Goal: Task Accomplishment & Management: Complete application form

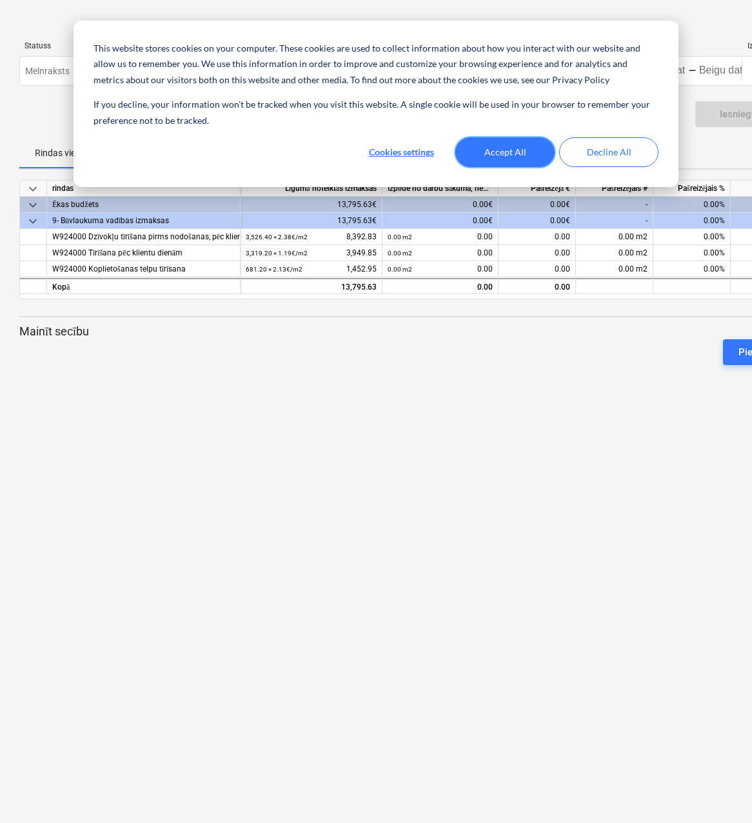
click at [502, 158] on button "Accept All" at bounding box center [504, 152] width 99 height 30
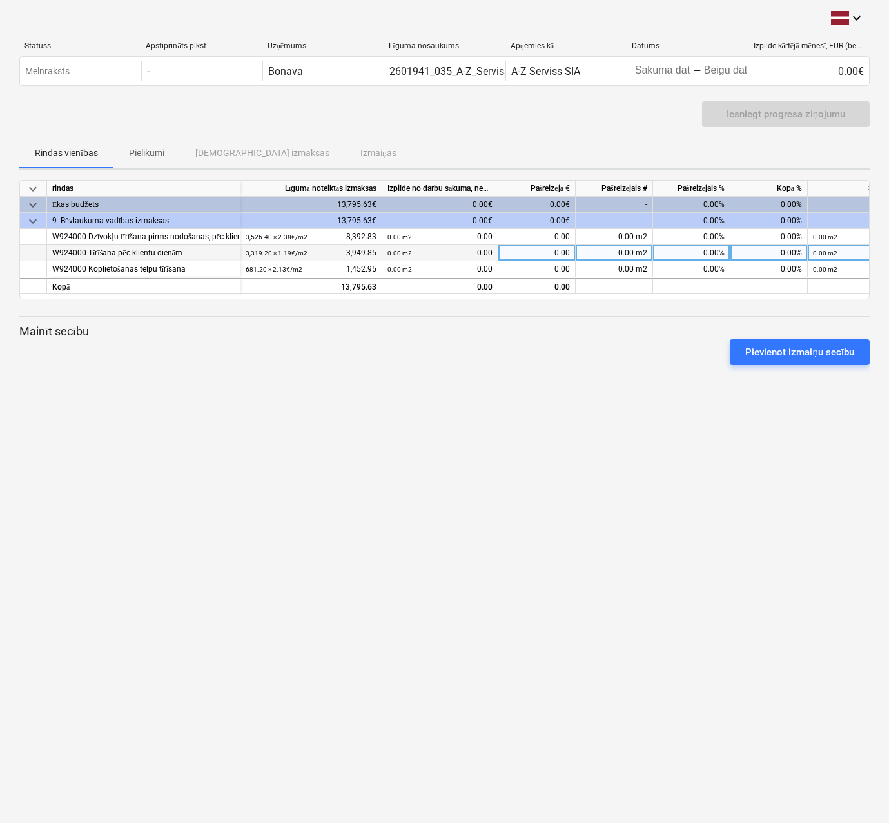
click at [157, 257] on div "W924000 Tīrīšana pēc klientu dienām" at bounding box center [143, 253] width 182 height 16
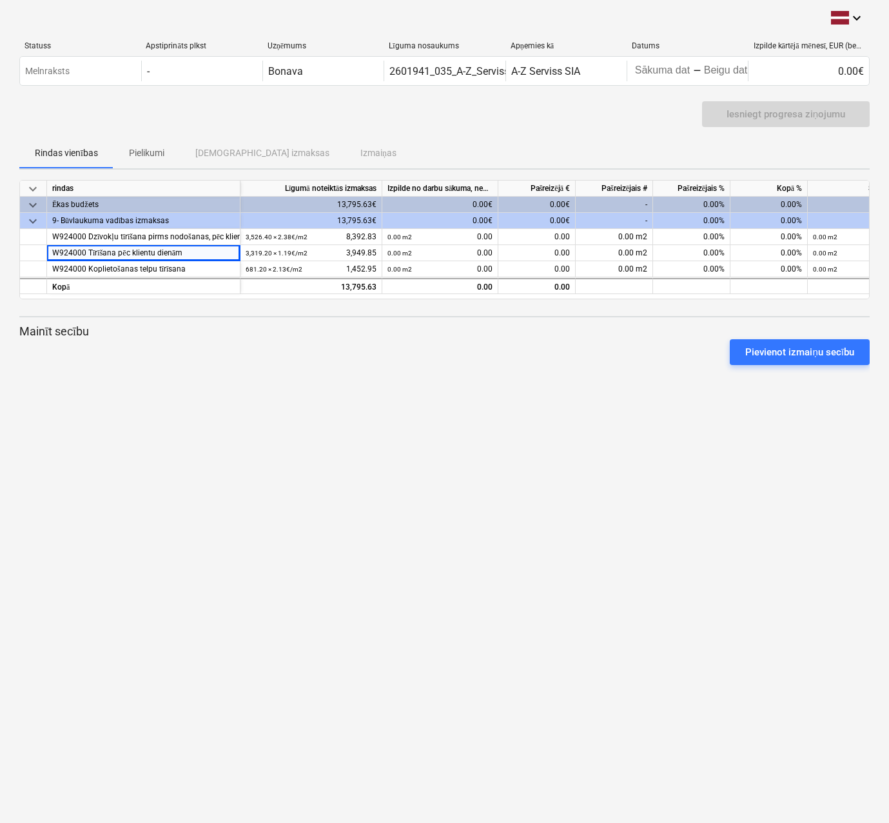
click at [322, 408] on div "keyboard_arrow_down Statuss Apstiprināts plkst Uzņēmums Līguma nosaukums Apņemi…" at bounding box center [444, 411] width 889 height 823
click at [483, 391] on div "keyboard_arrow_down Statuss Apstiprināts plkst Uzņēmums Līguma nosaukums Apņemi…" at bounding box center [444, 411] width 889 height 823
click at [182, 155] on div "Rindas vienības Pielikumi Apstiprinātas izmaksas Izmaiņas" at bounding box center [444, 152] width 850 height 31
click at [161, 159] on p "Pielikumi" at bounding box center [146, 153] width 35 height 14
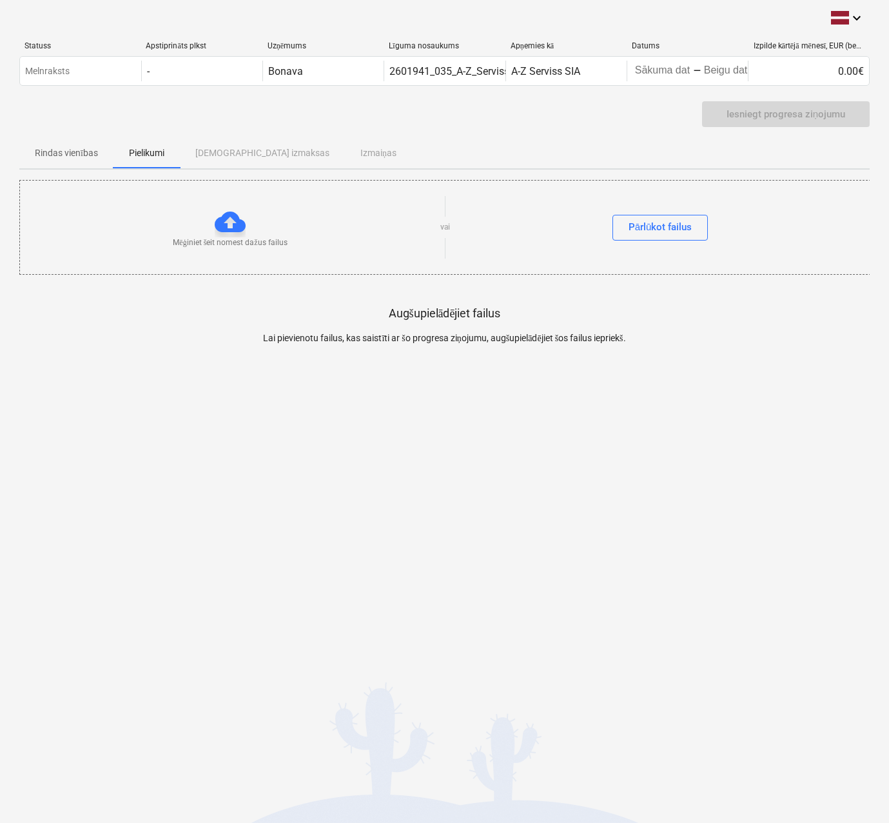
click at [55, 159] on span "Rindas vienības" at bounding box center [66, 152] width 94 height 21
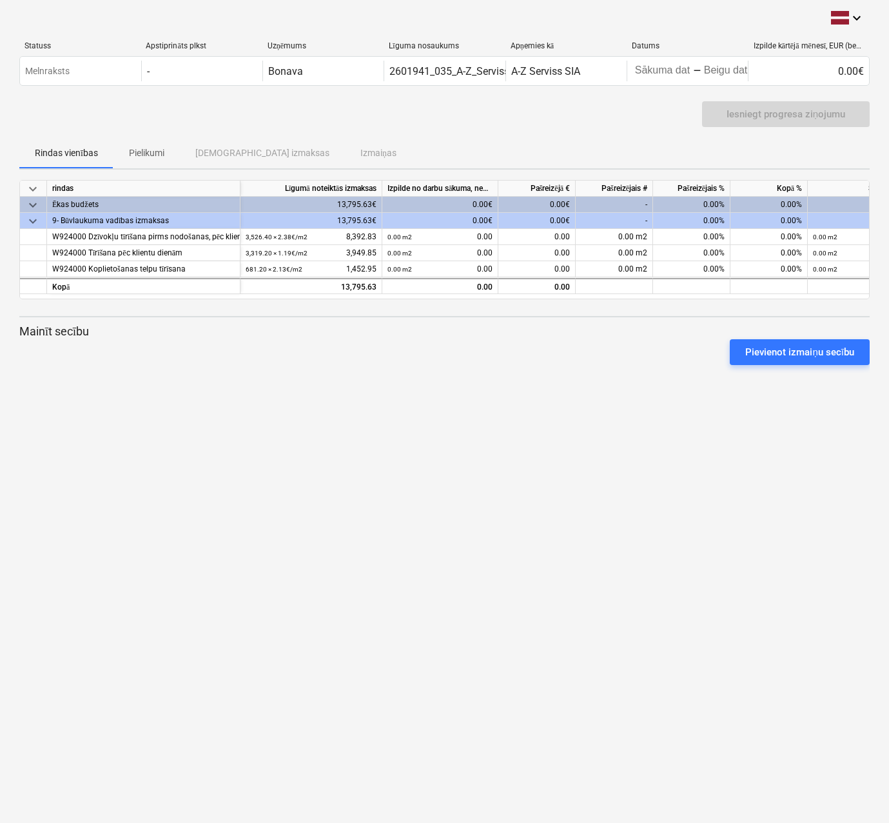
click at [198, 756] on div "keyboard_arrow_down Statuss Apstiprināts plkst Uzņēmums Līguma nosaukums Apņemi…" at bounding box center [444, 411] width 889 height 823
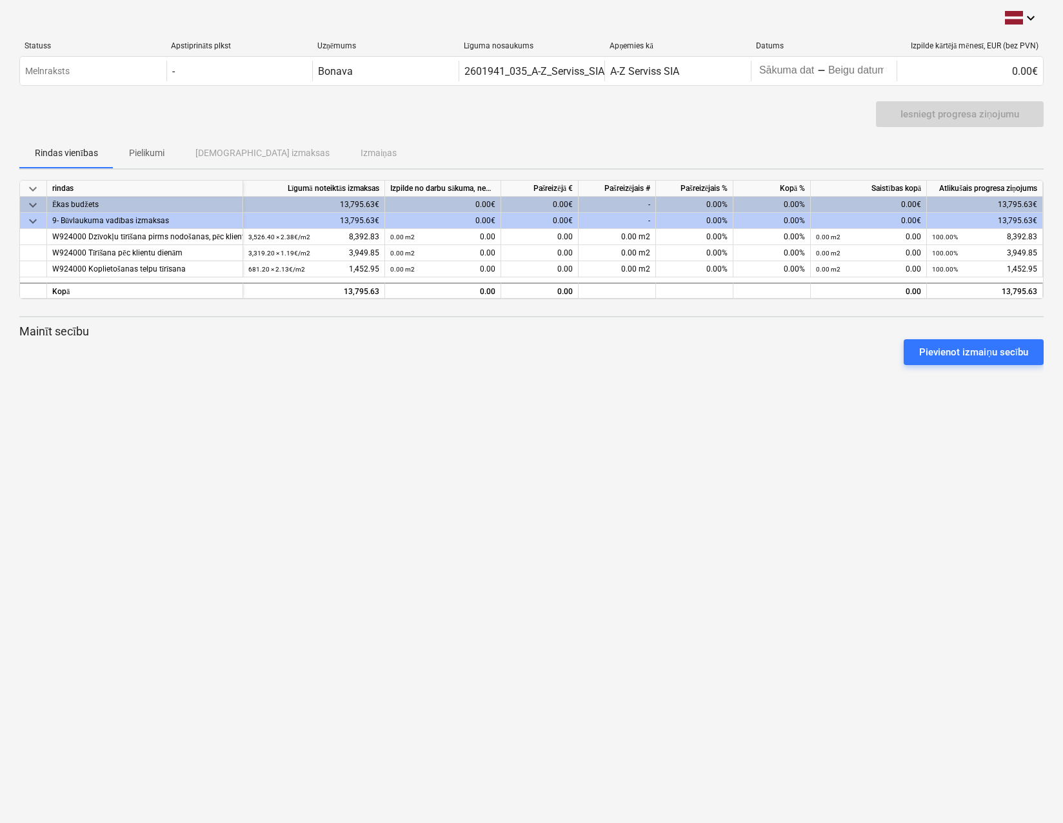
click at [759, 480] on div "keyboard_arrow_down Statuss Apstiprināts plkst Uzņēmums Līguma nosaukums Apņemi…" at bounding box center [531, 411] width 1063 height 823
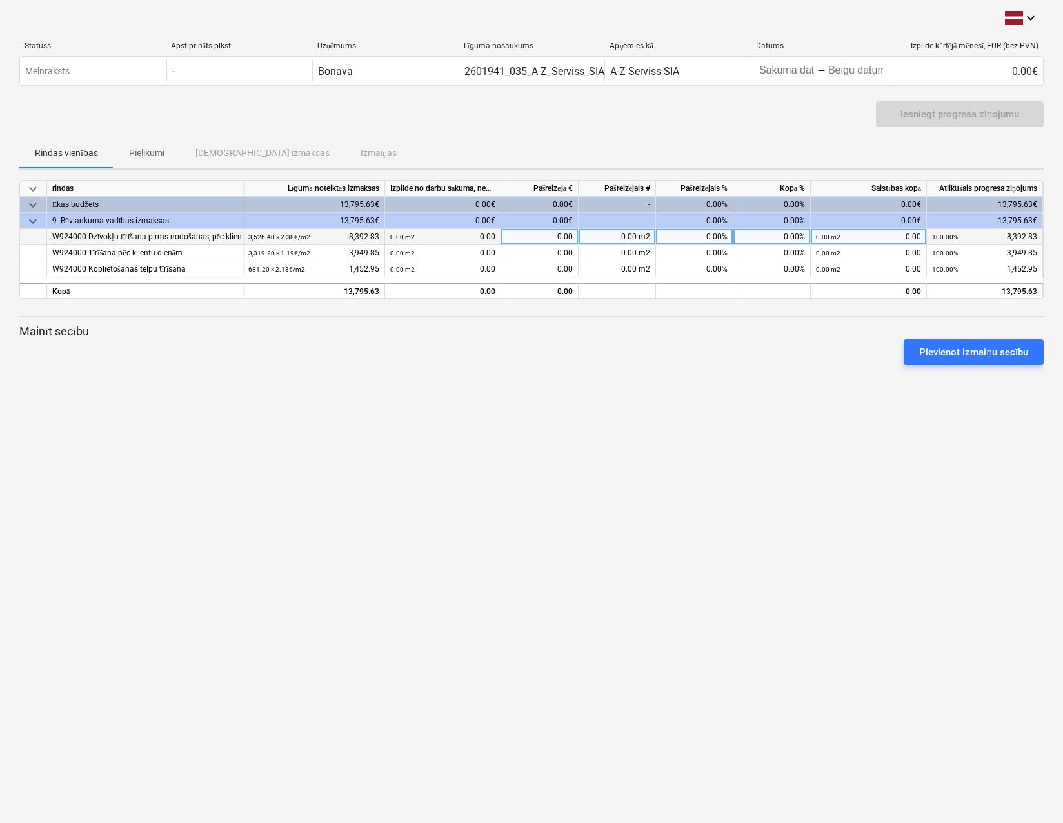
click at [945, 235] on small "100.00%" at bounding box center [945, 236] width 26 height 7
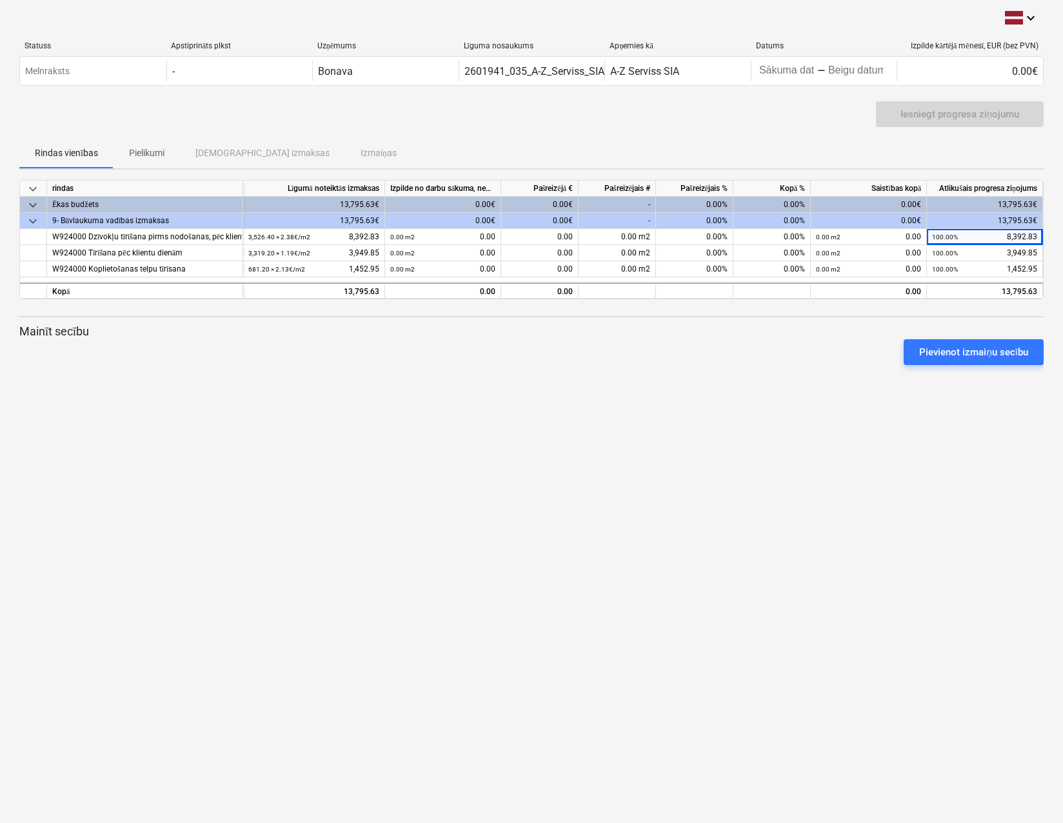
click at [682, 498] on div "keyboard_arrow_down Statuss Apstiprināts plkst Uzņēmums Līguma nosaukums Apņemi…" at bounding box center [531, 411] width 1063 height 823
click at [769, 525] on div "keyboard_arrow_down Statuss Apstiprināts plkst Uzņēmums Līguma nosaukums Apņemi…" at bounding box center [531, 411] width 1063 height 823
click at [34, 204] on span "keyboard_arrow_down" at bounding box center [32, 204] width 15 height 15
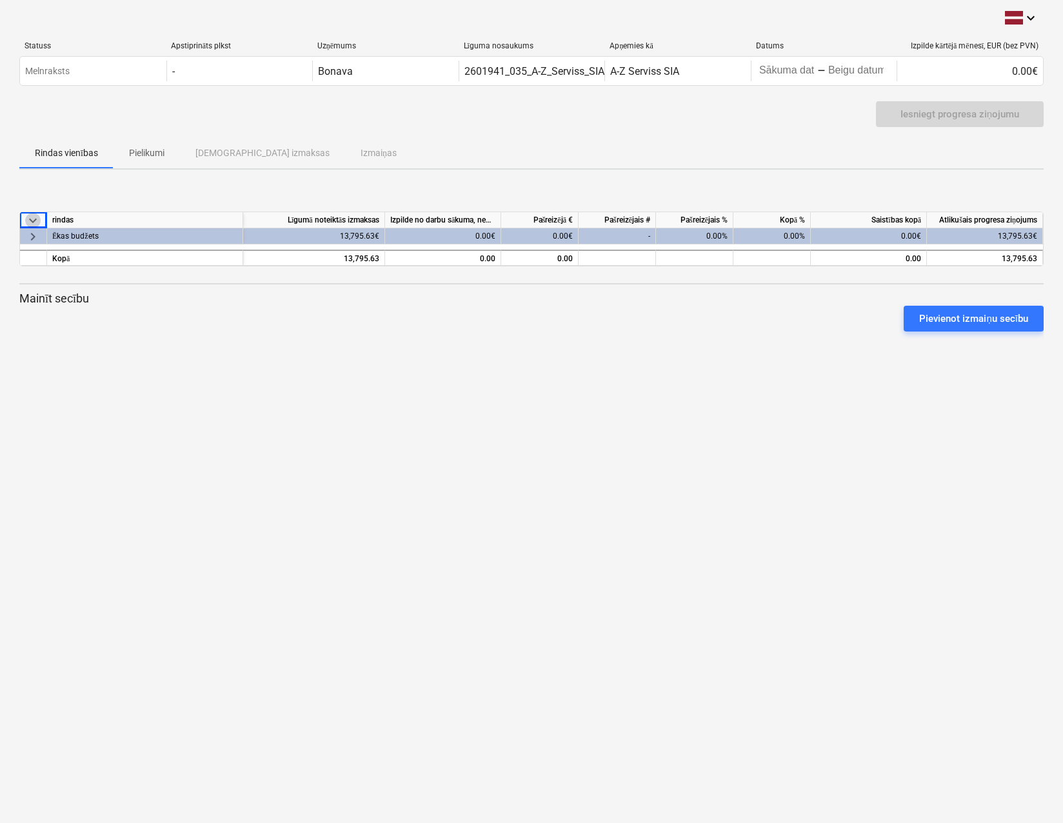
click at [34, 214] on span "keyboard_arrow_down" at bounding box center [32, 219] width 15 height 15
click at [27, 231] on span "keyboard_arrow_right" at bounding box center [32, 235] width 15 height 15
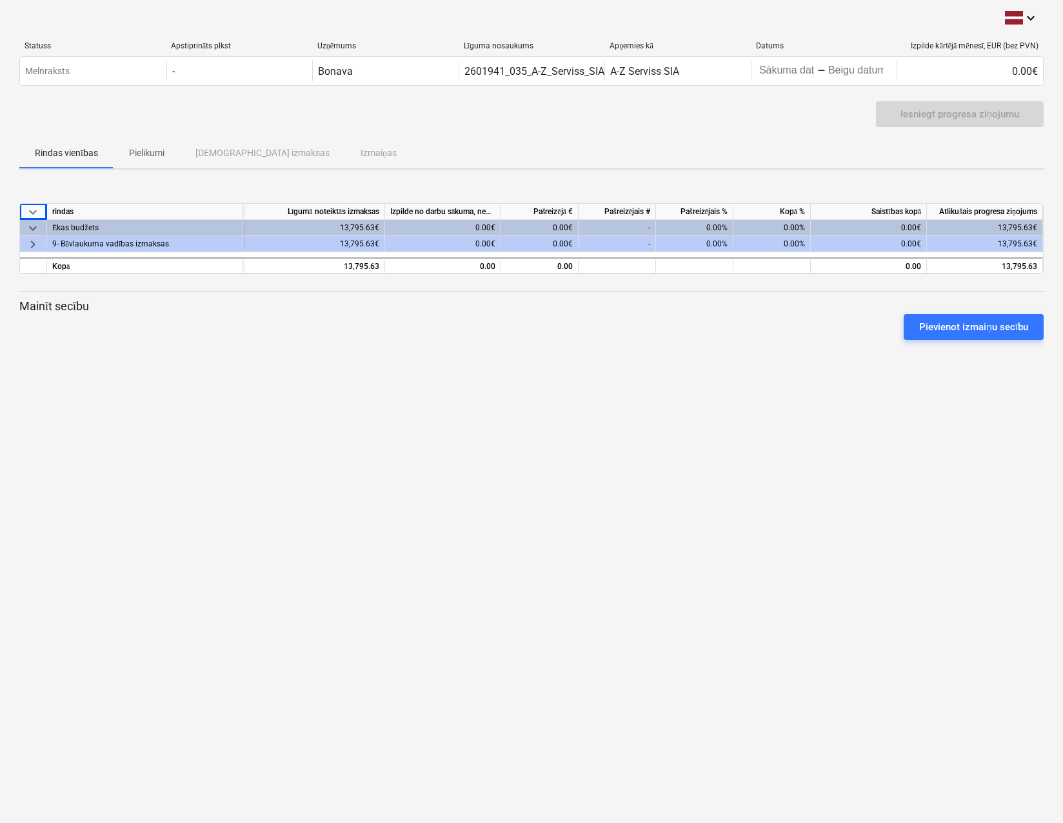
click at [34, 244] on span "keyboard_arrow_right" at bounding box center [32, 244] width 15 height 15
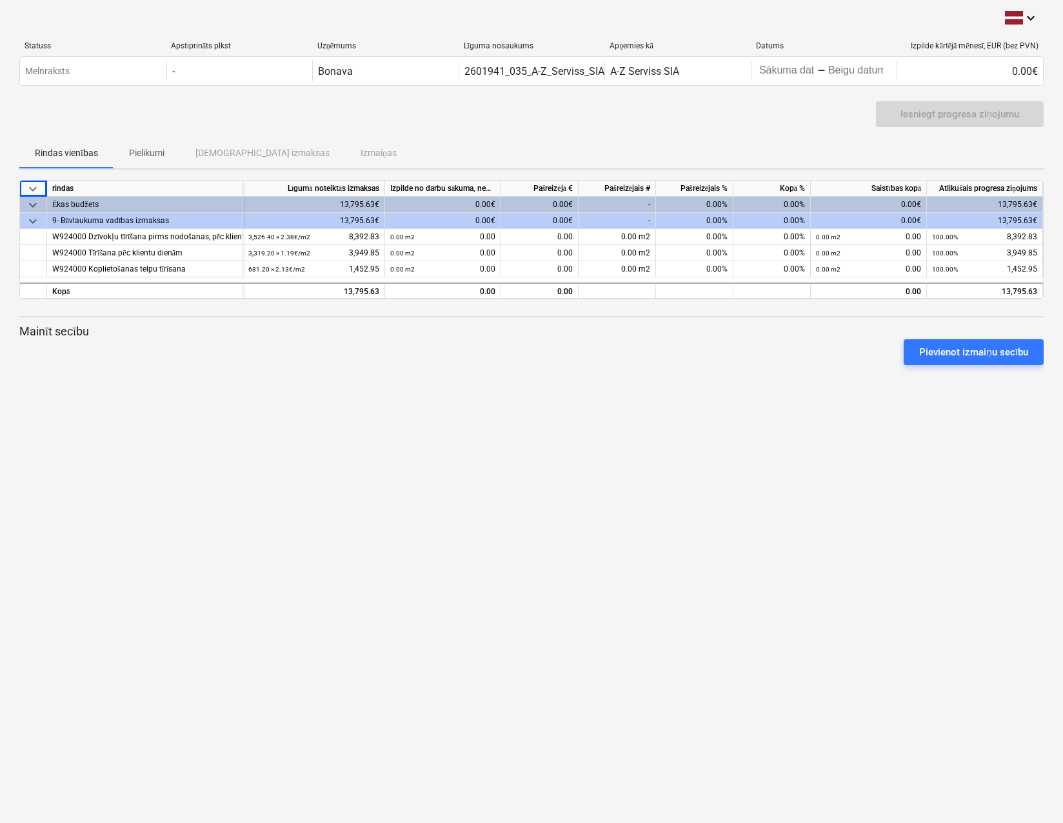
click at [468, 202] on div "0.00€" at bounding box center [443, 205] width 116 height 16
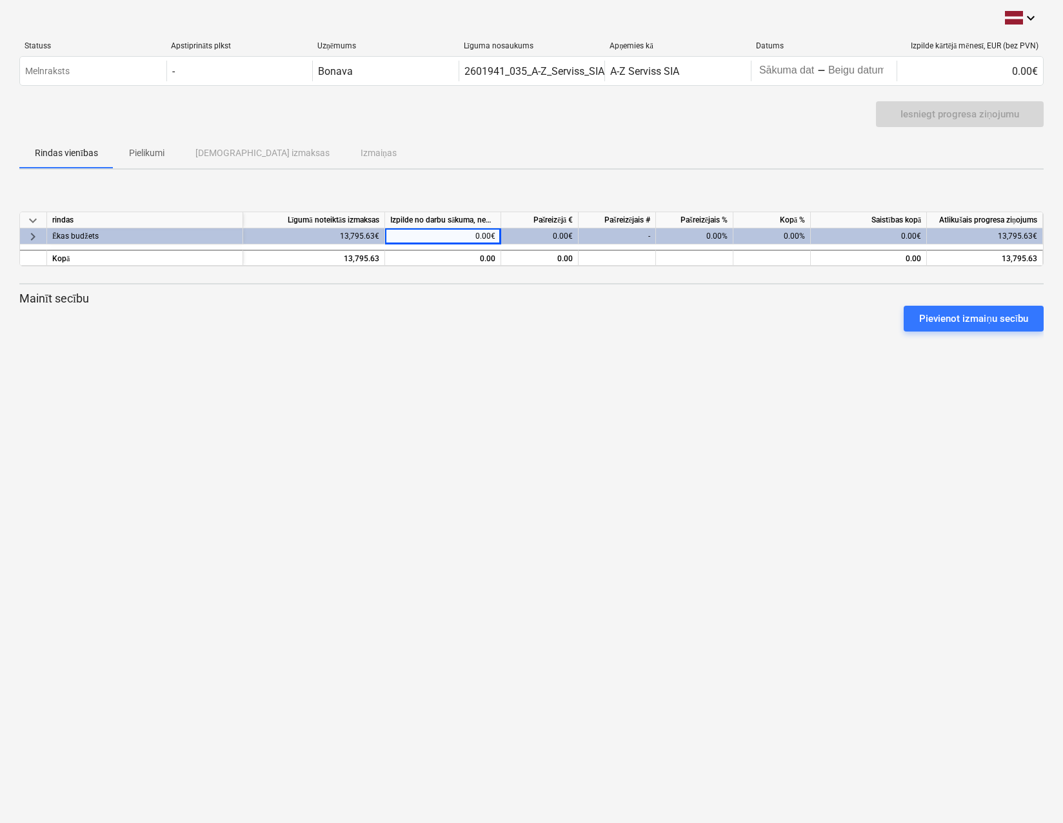
click at [28, 235] on span "keyboard_arrow_right" at bounding box center [32, 235] width 15 height 15
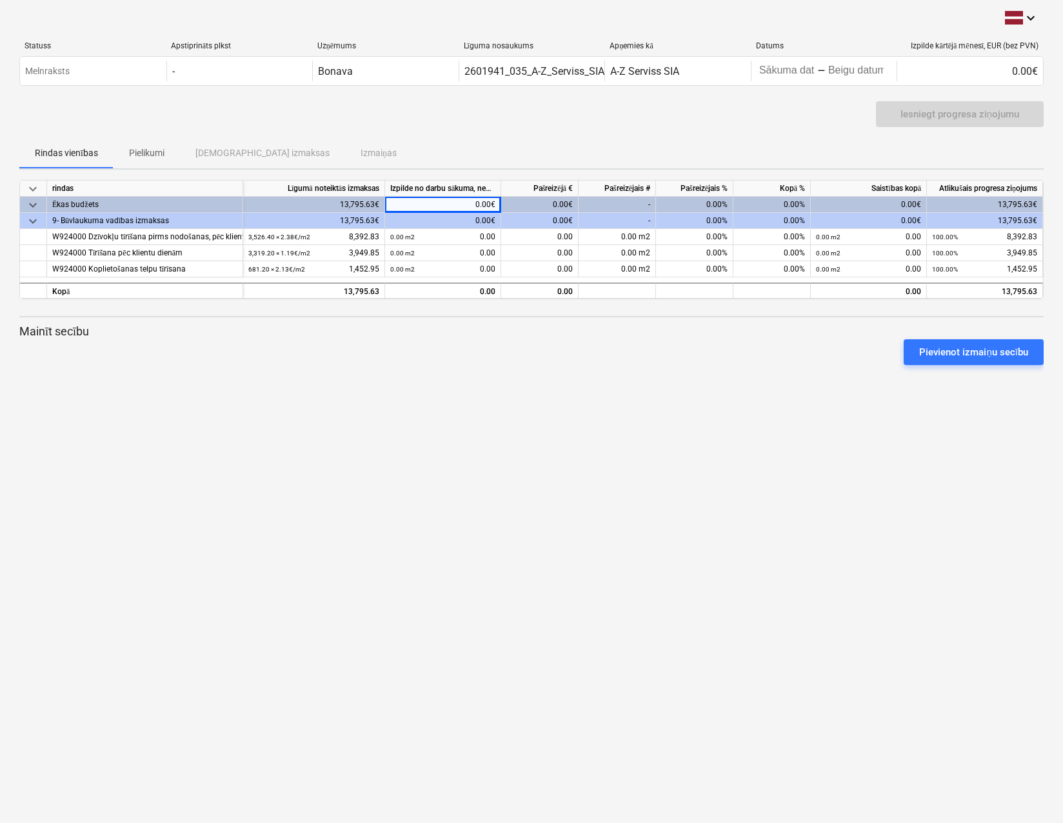
click at [715, 198] on div "0.00%" at bounding box center [694, 205] width 77 height 16
drag, startPoint x: 707, startPoint y: 200, endPoint x: 723, endPoint y: 199, distance: 16.8
click at [723, 199] on div "0.00%" at bounding box center [694, 205] width 77 height 16
click at [461, 206] on div "0.00€" at bounding box center [443, 205] width 116 height 16
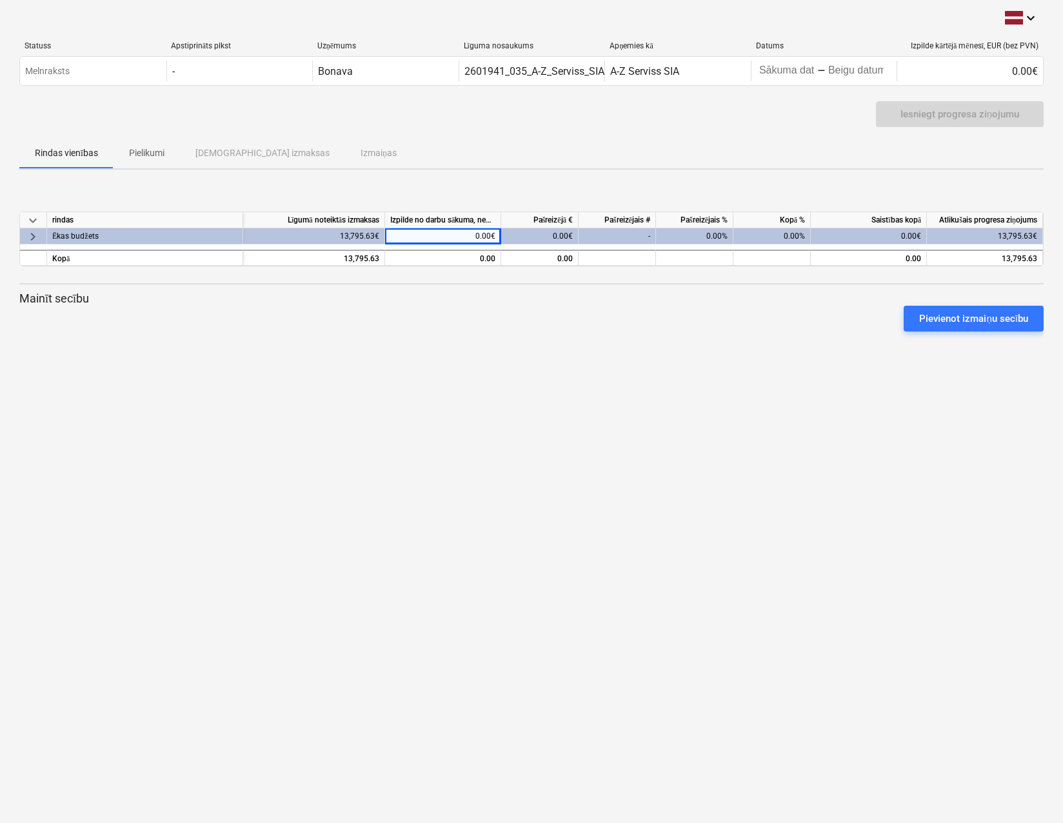
click at [455, 235] on div "0.00€" at bounding box center [443, 236] width 116 height 16
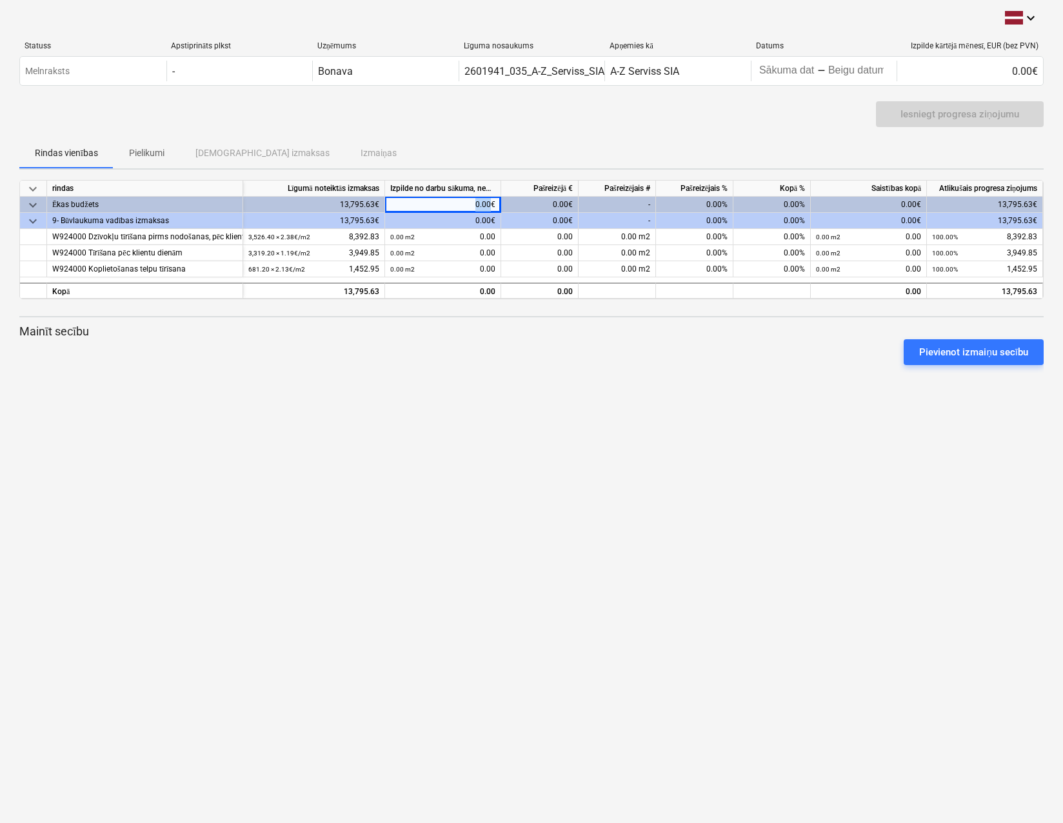
drag, startPoint x: 473, startPoint y: 204, endPoint x: 490, endPoint y: 200, distance: 17.8
click at [490, 200] on div "0.00€" at bounding box center [443, 205] width 116 height 16
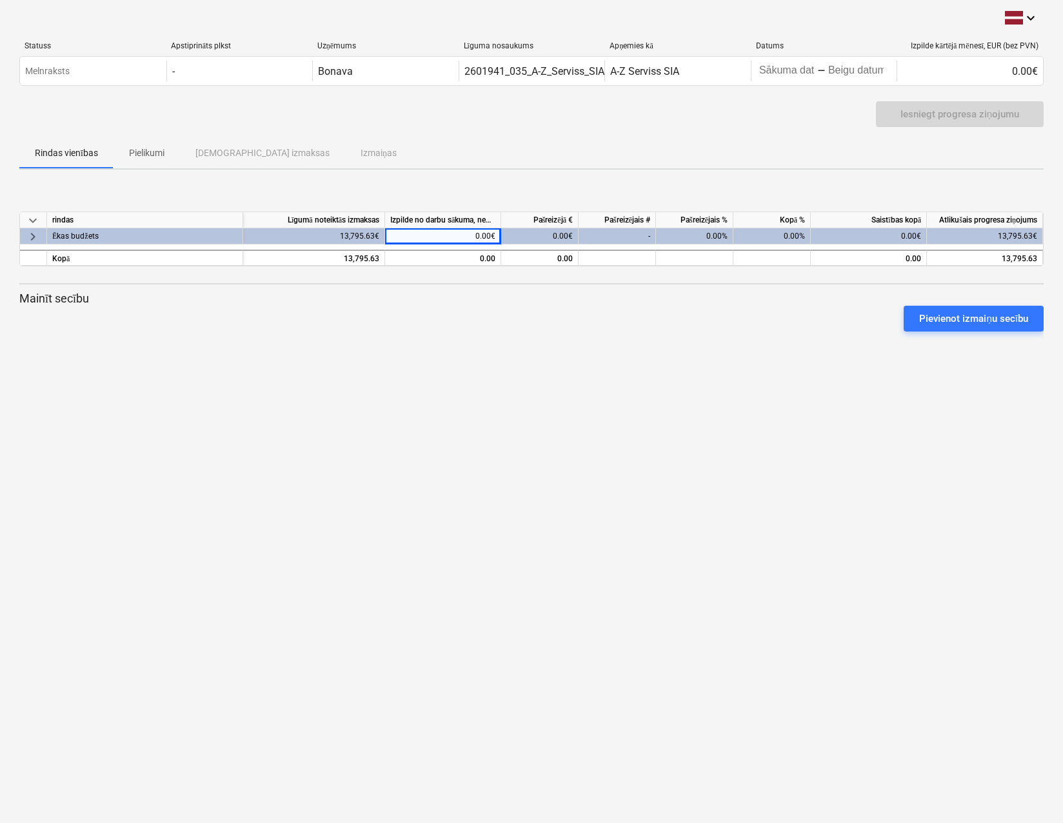
click at [693, 574] on div "keyboard_arrow_down Statuss Apstiprināts plkst Uzņēmums Līguma nosaukums Apņemi…" at bounding box center [531, 411] width 1063 height 823
click at [480, 362] on div "keyboard_arrow_down rindas Līgumā noteiktās izmaksas Izpilde no darbu sākuma, n…" at bounding box center [531, 276] width 1024 height 193
click at [408, 157] on div "Rindas vienības Pielikumi Apstiprinātas izmaksas Izmaiņas" at bounding box center [531, 152] width 1024 height 31
click at [27, 233] on span "keyboard_arrow_right" at bounding box center [32, 235] width 15 height 15
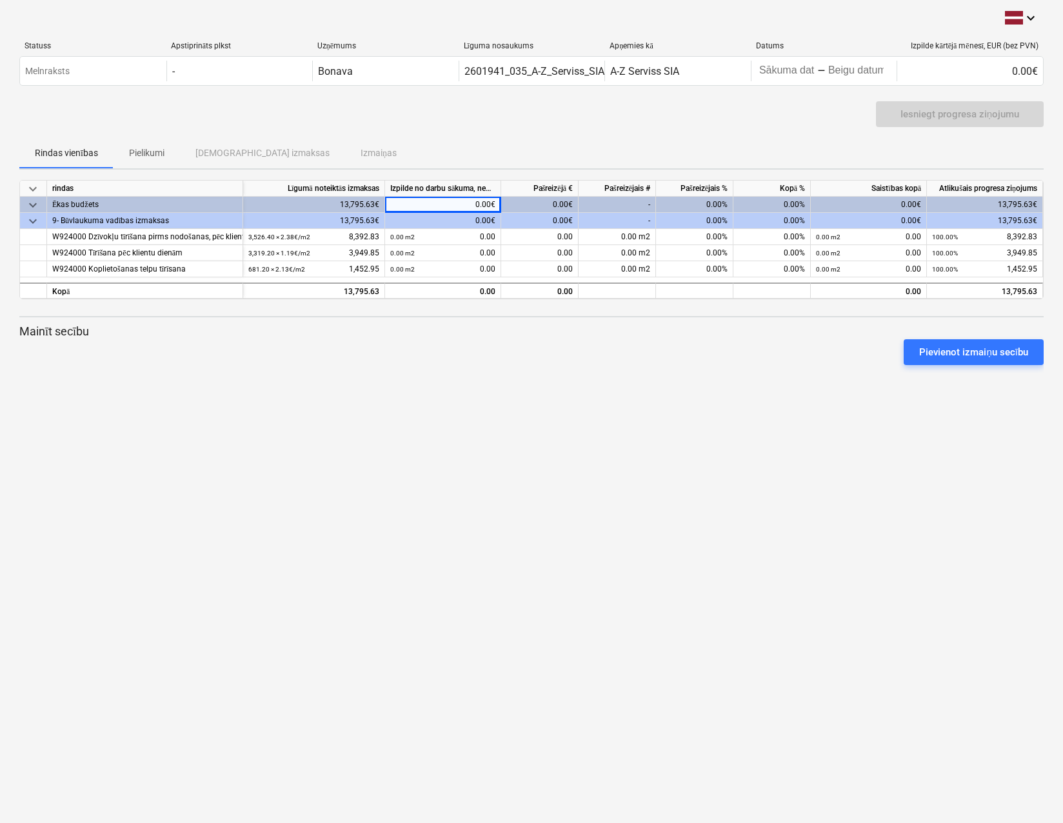
click at [237, 367] on div at bounding box center [531, 370] width 1024 height 10
click at [737, 421] on div "keyboard_arrow_down Statuss Apstiprināts plkst Uzņēmums Līguma nosaukums Apņemi…" at bounding box center [531, 411] width 1063 height 823
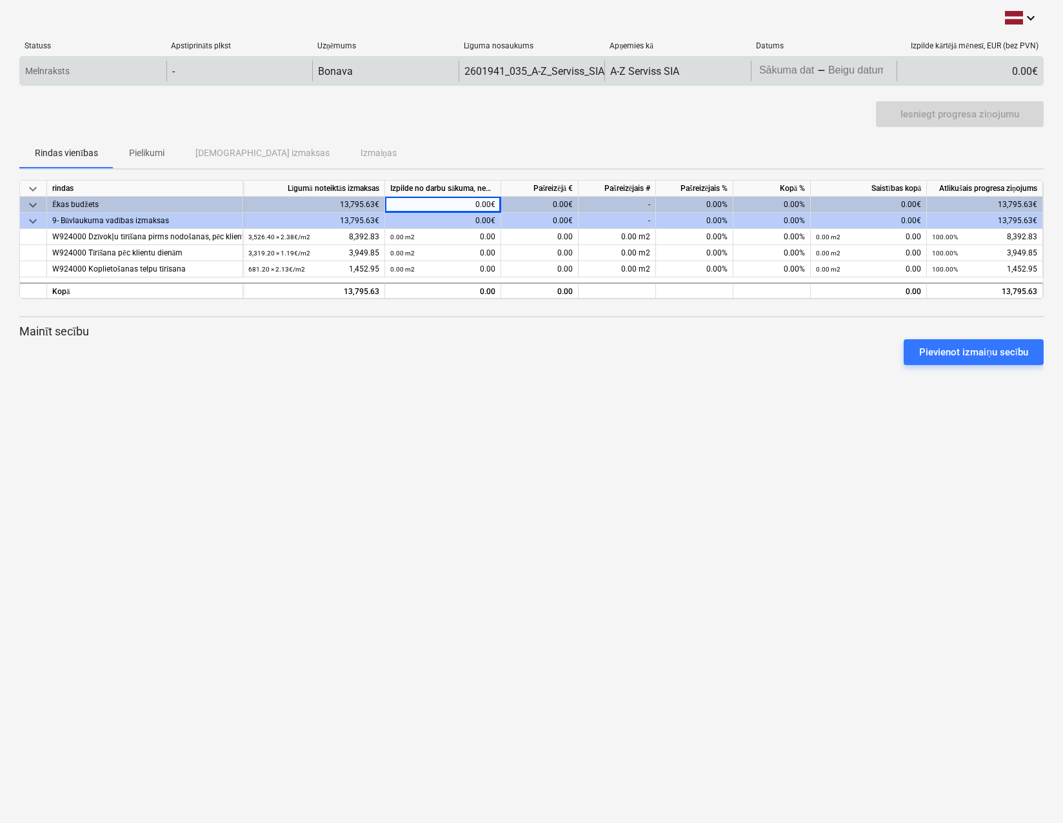
click at [968, 68] on div "0.00€" at bounding box center [969, 71] width 146 height 21
click at [831, 67] on body "This website stores cookies on your computer. These cookies are used to collect…" at bounding box center [531, 411] width 1063 height 823
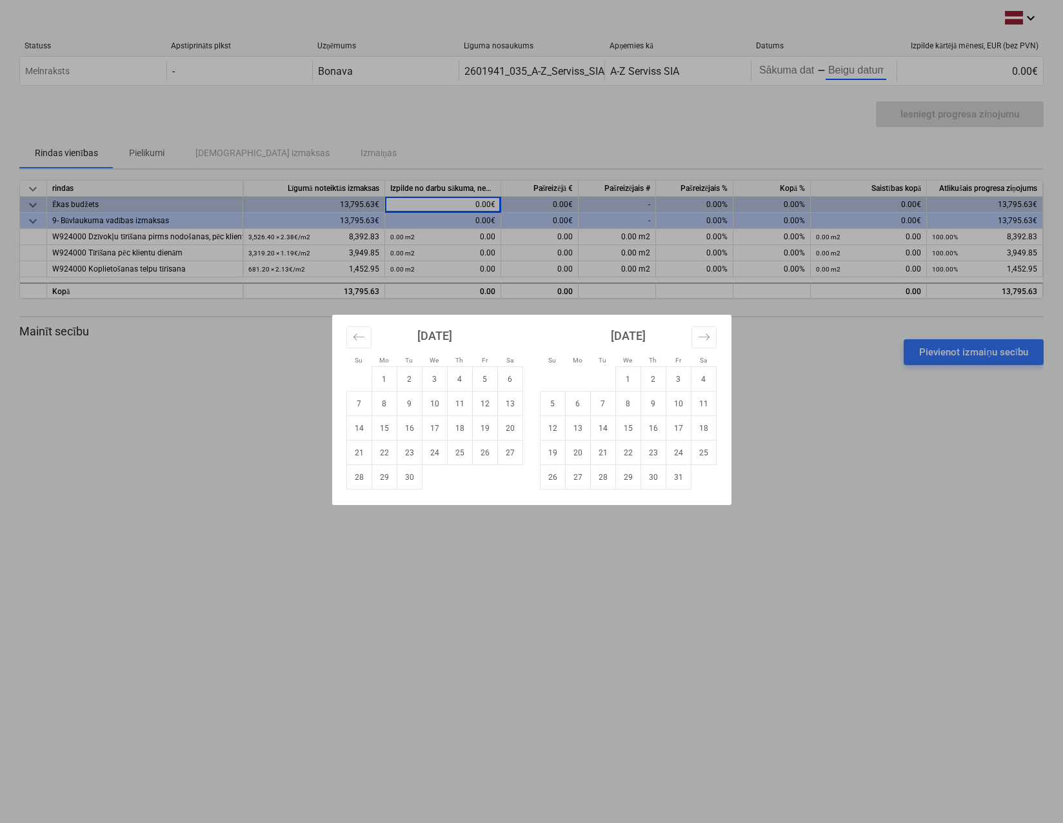
click at [826, 384] on div "Su Mo Tu We Th Fr Sa Su Mo Tu We Th Fr Sa August 2025 1 2 3 4 5 6 7 8 9 10 11 1…" at bounding box center [531, 411] width 1063 height 823
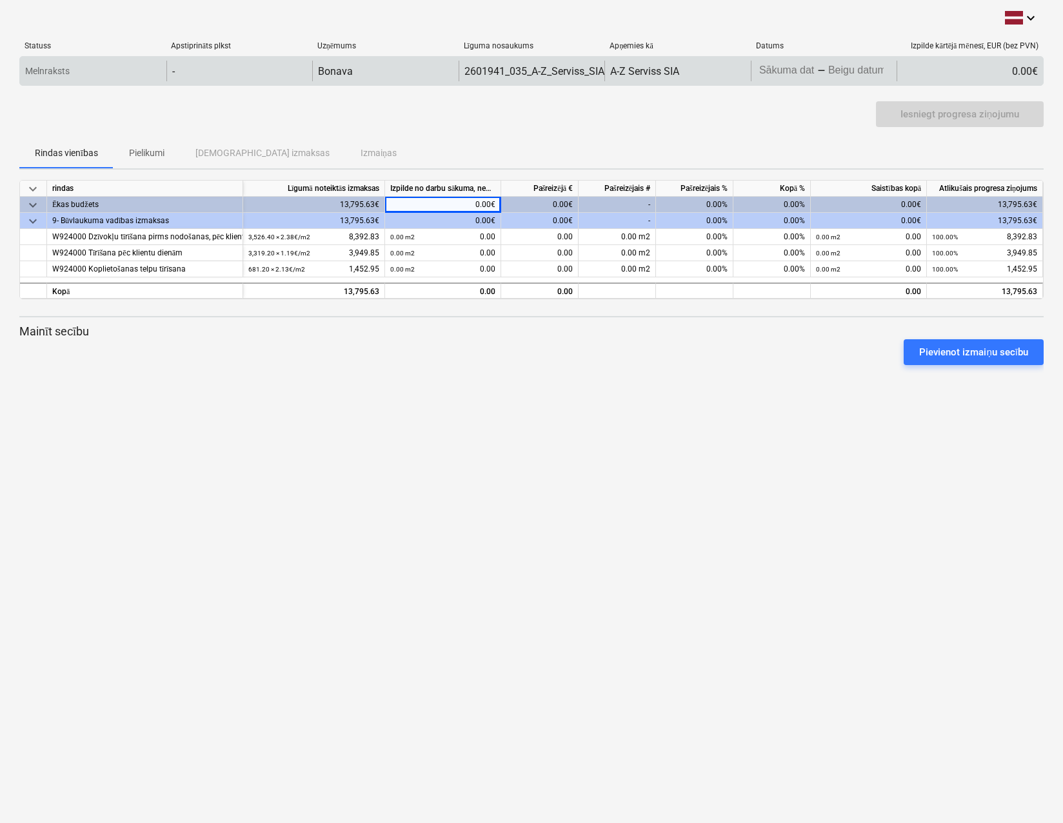
click at [968, 72] on div "0.00€" at bounding box center [969, 71] width 146 height 21
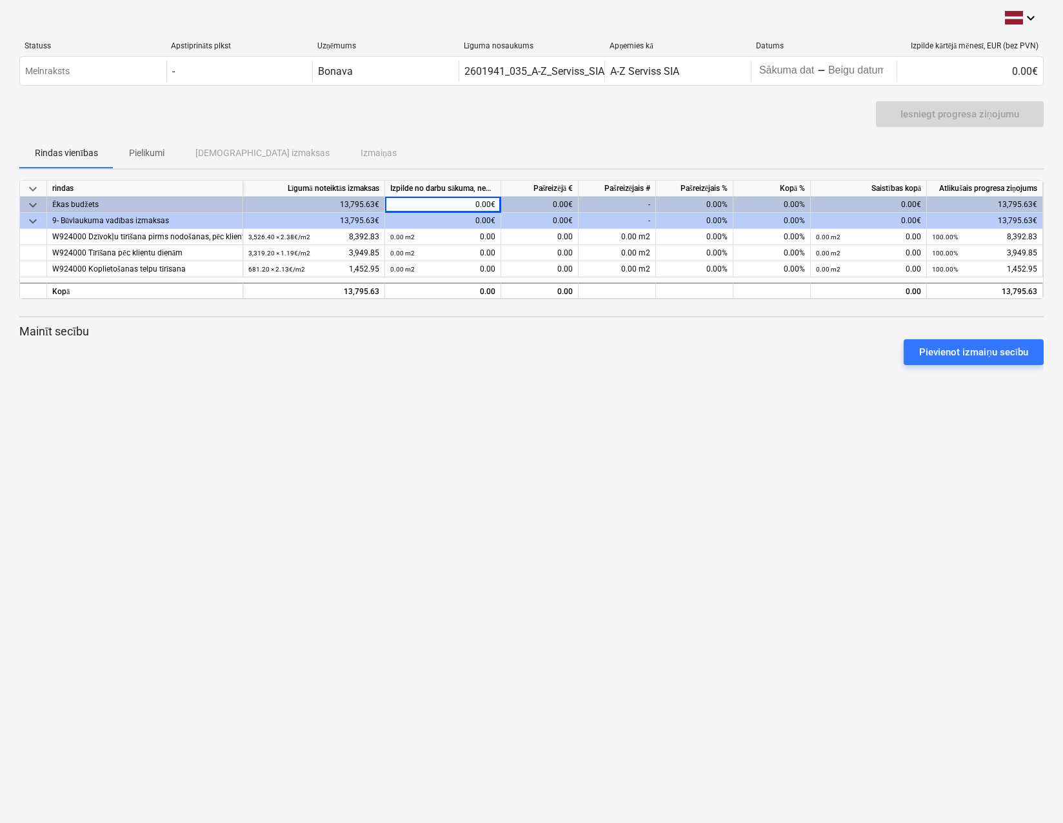
click at [698, 426] on div "keyboard_arrow_down Statuss Apstiprināts plkst Uzņēmums Līguma nosaukums Apņemi…" at bounding box center [531, 411] width 1063 height 823
click at [470, 289] on div "0.00" at bounding box center [442, 292] width 105 height 16
click at [545, 290] on div "0.00" at bounding box center [539, 290] width 77 height 16
click at [861, 366] on div at bounding box center [531, 370] width 1024 height 10
click at [913, 354] on button "Pievienot izmaiņu secību" at bounding box center [973, 352] width 140 height 26
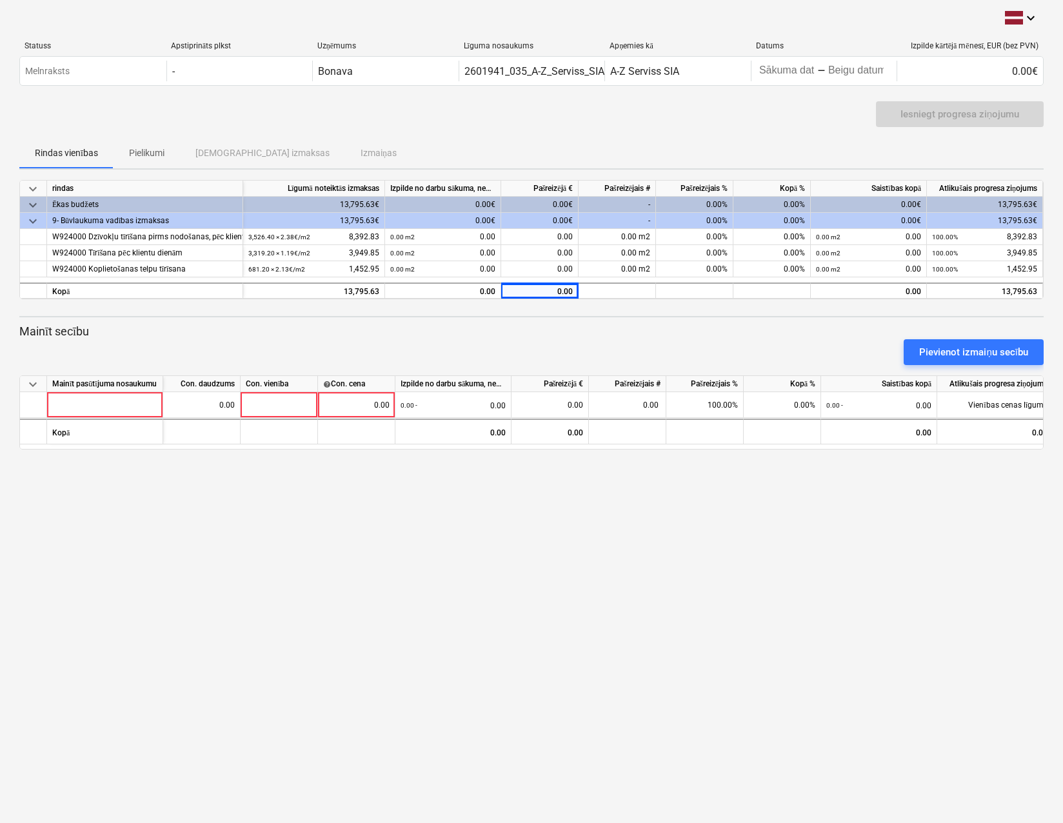
click at [805, 634] on div "keyboard_arrow_down Statuss Apstiprināts plkst Uzņēmums Līguma nosaukums Apņemi…" at bounding box center [531, 411] width 1063 height 823
click at [669, 738] on div "keyboard_arrow_down Statuss Apstiprināts plkst Uzņēmums Līguma nosaukums Apņemi…" at bounding box center [531, 411] width 1063 height 823
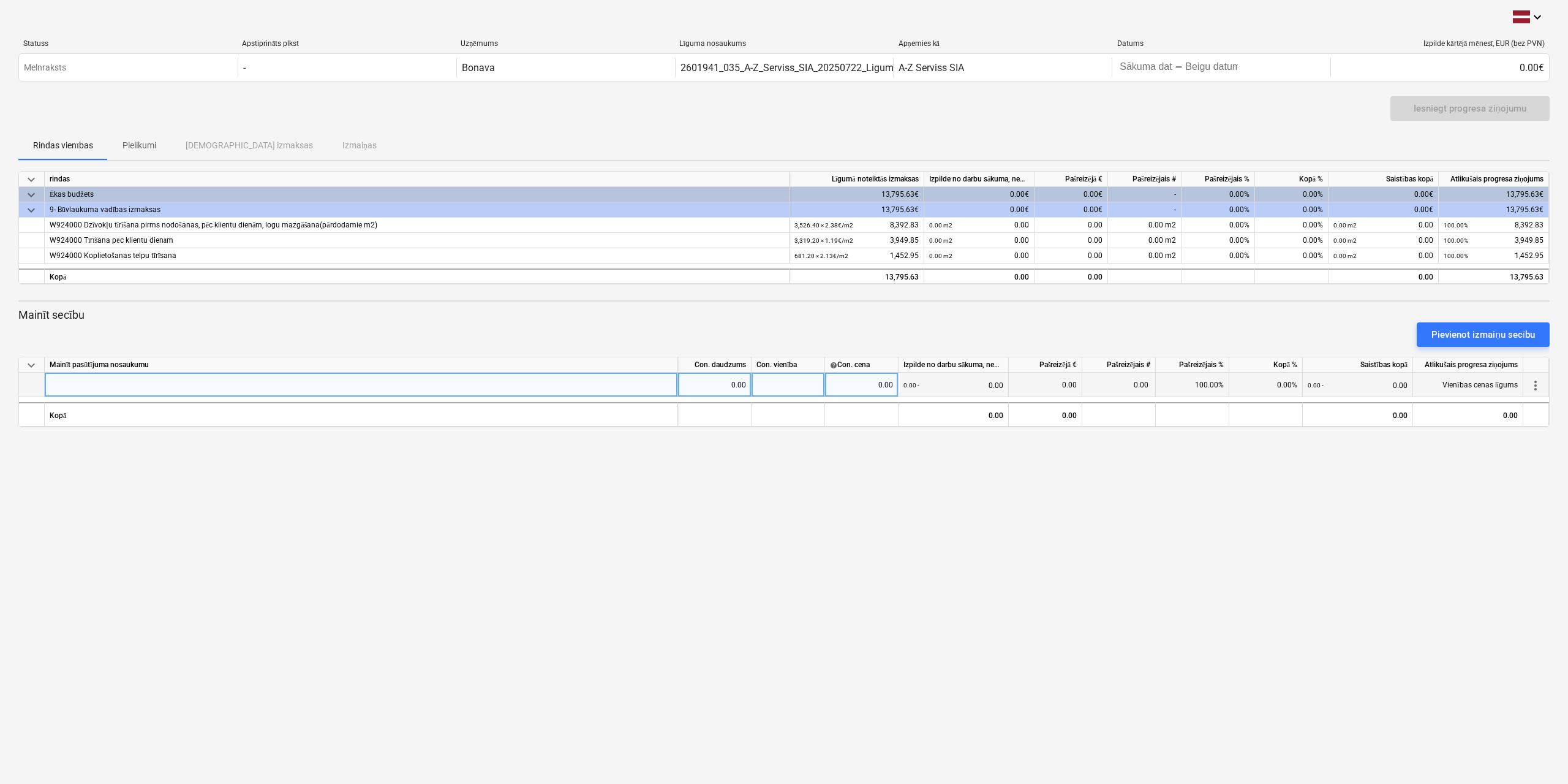
click at [1009, 383] on span "more_vert" at bounding box center [1535, 385] width 14 height 14
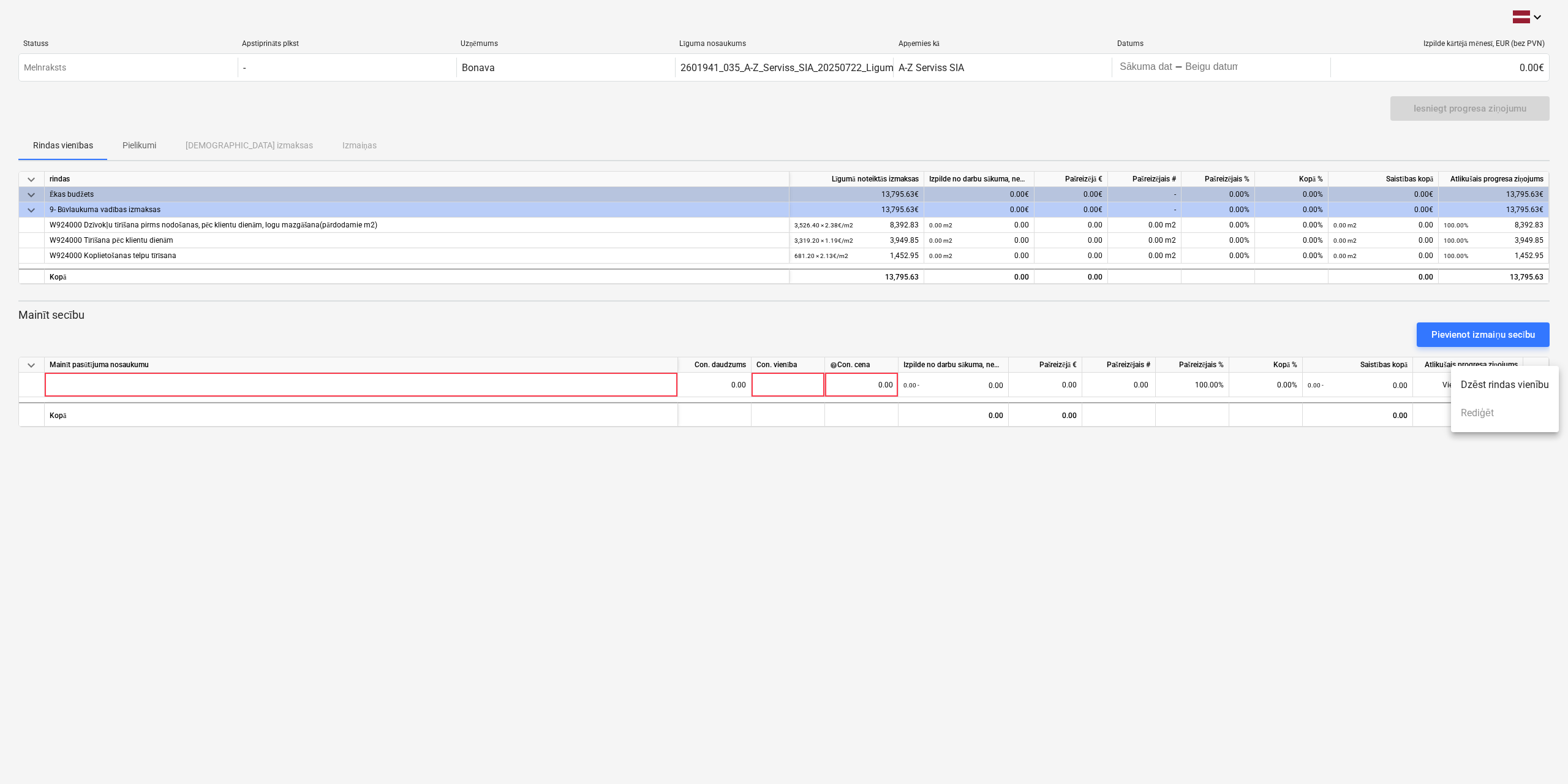
click at [1009, 390] on li "Dzēst rindas vienību" at bounding box center [1504, 385] width 107 height 29
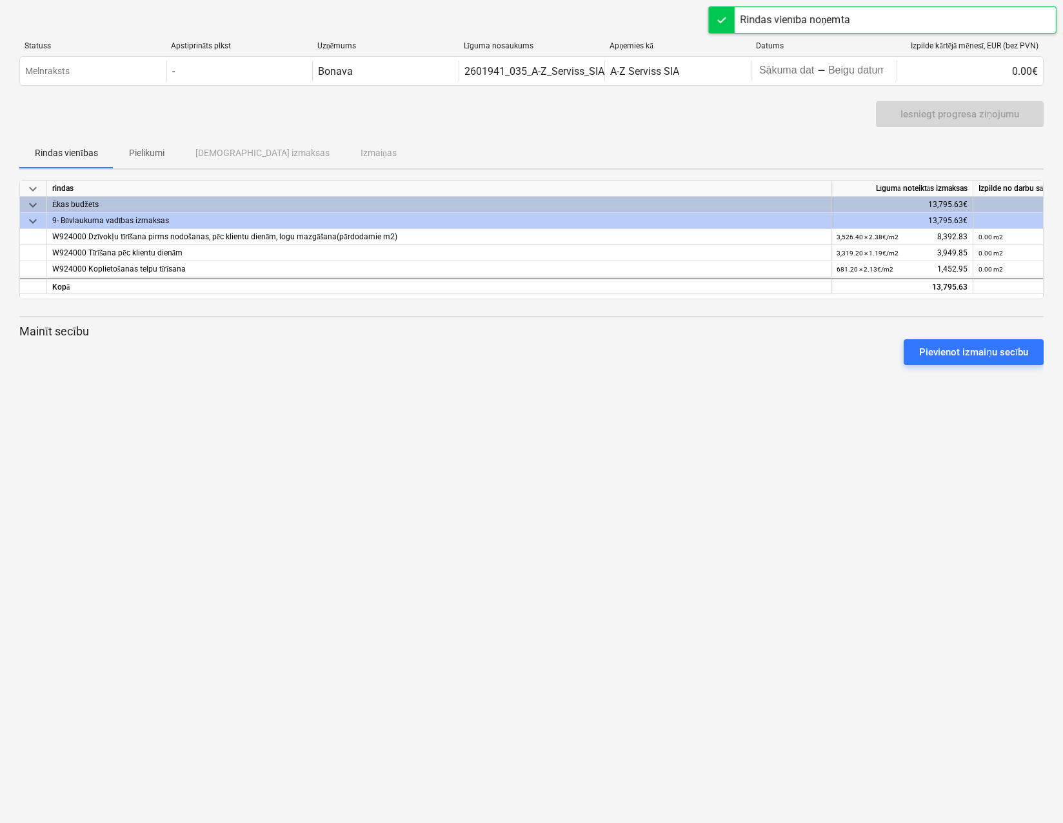
click at [614, 472] on div "keyboard_arrow_down Statuss Apstiprināts plkst Uzņēmums Līguma nosaukums Apņemi…" at bounding box center [531, 411] width 1063 height 823
click at [273, 456] on div "keyboard_arrow_down Statuss Apstiprināts plkst Uzņēmums Līguma nosaukums Apņemi…" at bounding box center [531, 411] width 1063 height 823
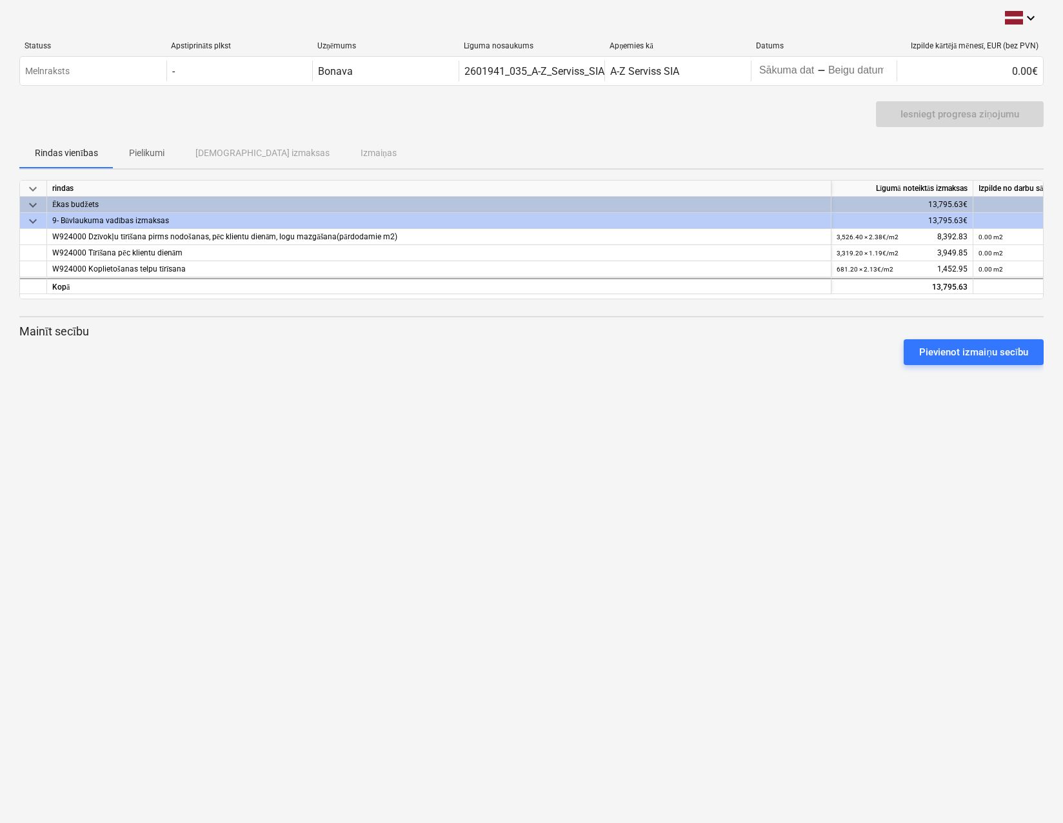
click at [352, 152] on div "Rindas vienības Pielikumi Apstiprinātas izmaksas Izmaiņas" at bounding box center [531, 152] width 1024 height 31
click at [161, 150] on p "Pielikumi" at bounding box center [146, 153] width 35 height 14
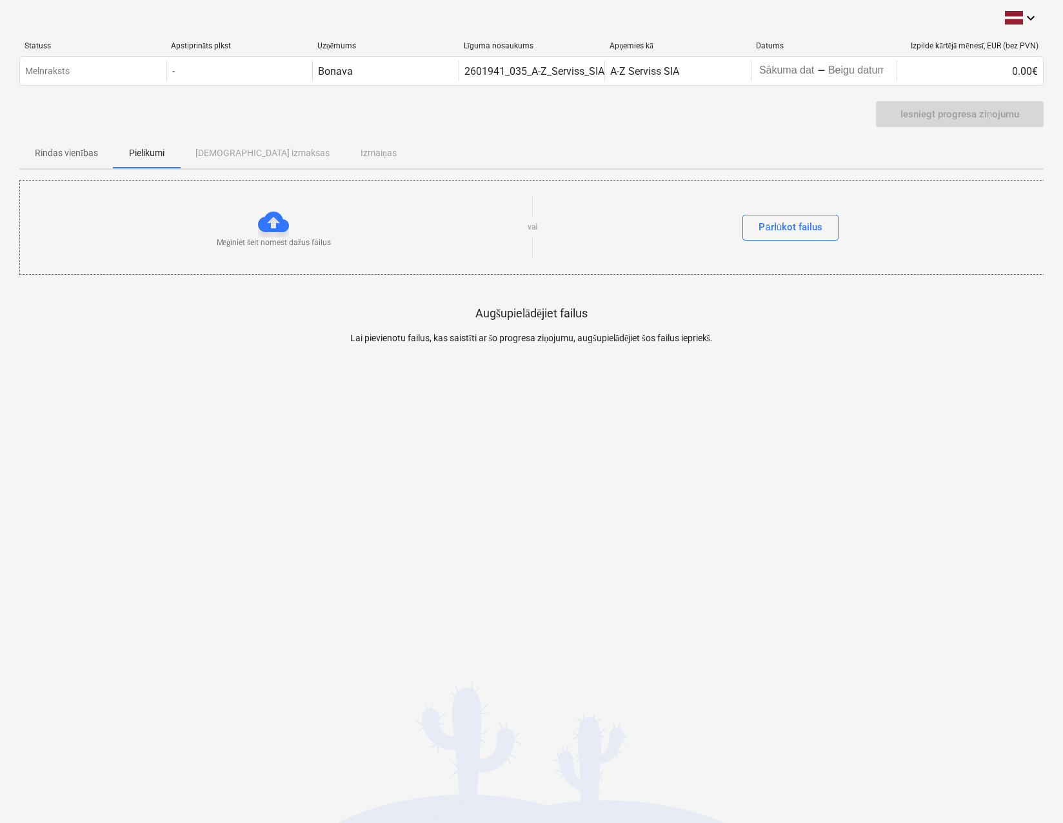
click at [240, 150] on div "Rindas vienības Pielikumi Apstiprinātas izmaksas Izmaiņas" at bounding box center [531, 152] width 1024 height 31
click at [79, 159] on p "Rindas vienības" at bounding box center [66, 153] width 63 height 14
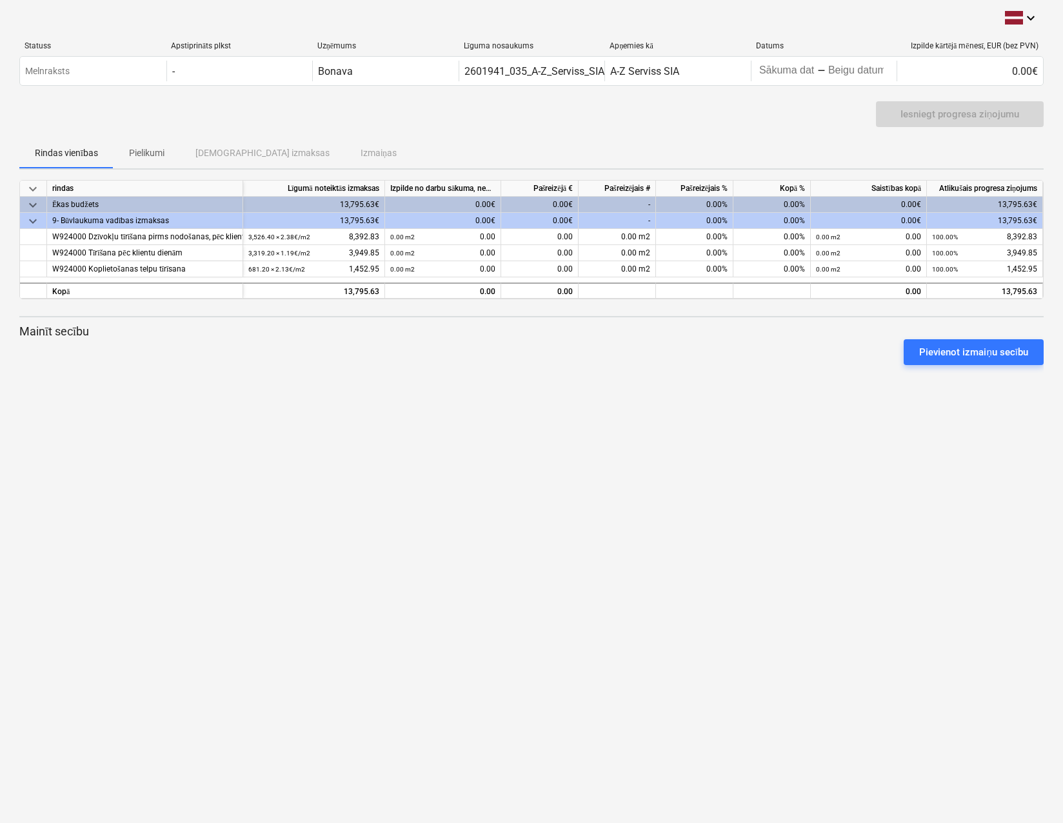
click at [355, 388] on div "keyboard_arrow_down Statuss Apstiprināts plkst Uzņēmums Līguma nosaukums Apņemi…" at bounding box center [531, 411] width 1063 height 823
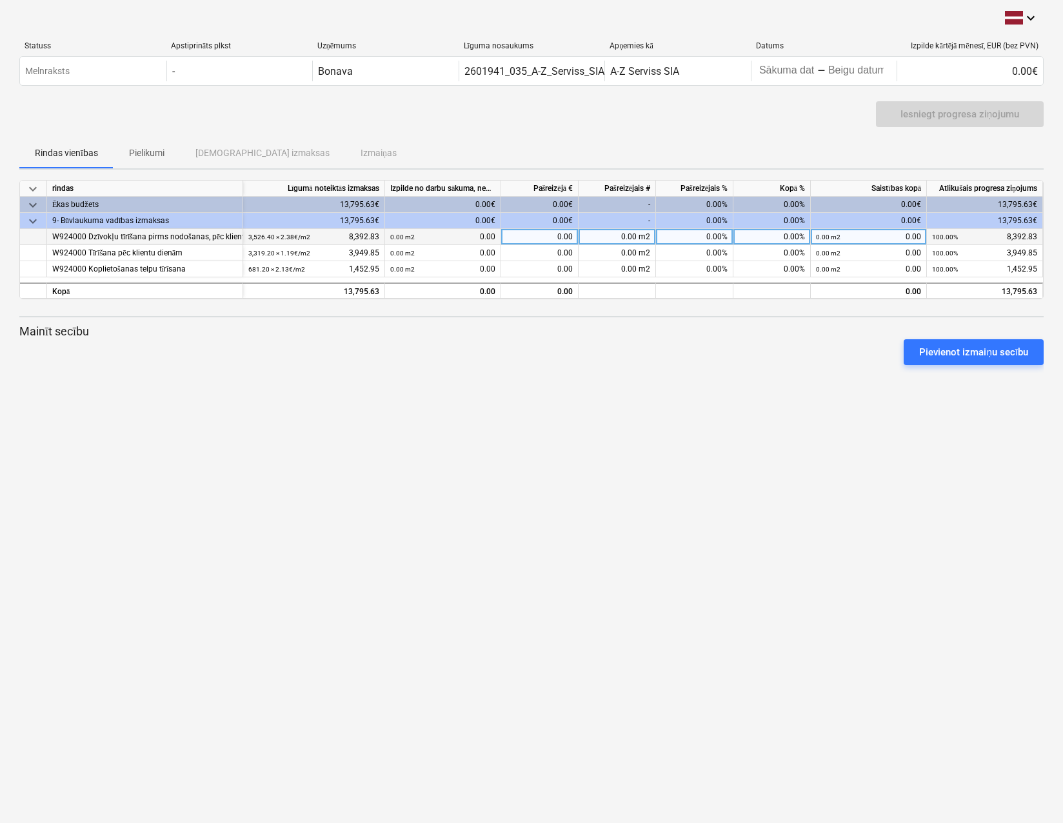
click at [788, 240] on div "0.00%" at bounding box center [771, 237] width 77 height 16
type input "30"
click at [791, 317] on div "keyboard_arrow_down rindas Līgumā noteiktās izmaksas Izpilde no darbu sākuma, n…" at bounding box center [531, 277] width 1024 height 195
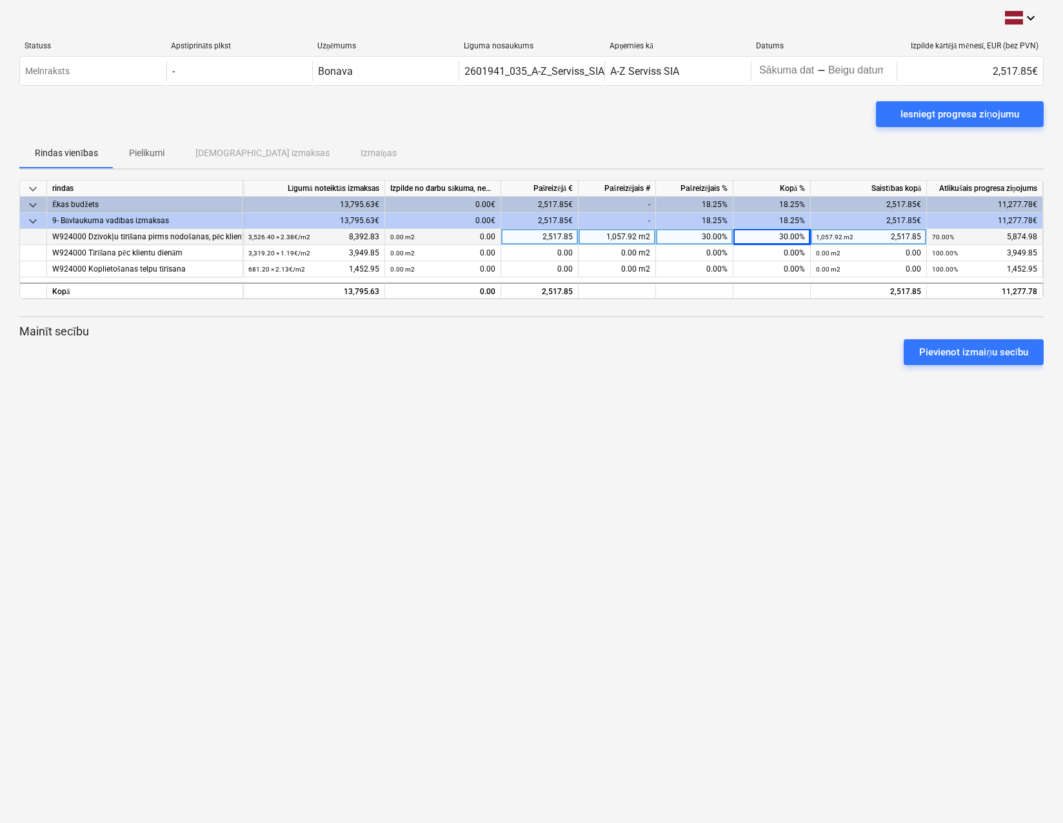
click at [398, 415] on div "keyboard_arrow_down Statuss Apstiprināts plkst Uzņēmums Līguma nosaukums Apņemi…" at bounding box center [531, 411] width 1063 height 823
click at [692, 393] on div "keyboard_arrow_down Statuss Apstiprināts plkst Uzņēmums Līguma nosaukums Apņemi…" at bounding box center [531, 411] width 1063 height 823
click at [631, 292] on div at bounding box center [616, 290] width 77 height 16
click at [513, 354] on div "Pievienot izmaiņu secību" at bounding box center [531, 352] width 1034 height 36
click at [299, 339] on div "Pievienot izmaiņu secību" at bounding box center [531, 352] width 1034 height 36
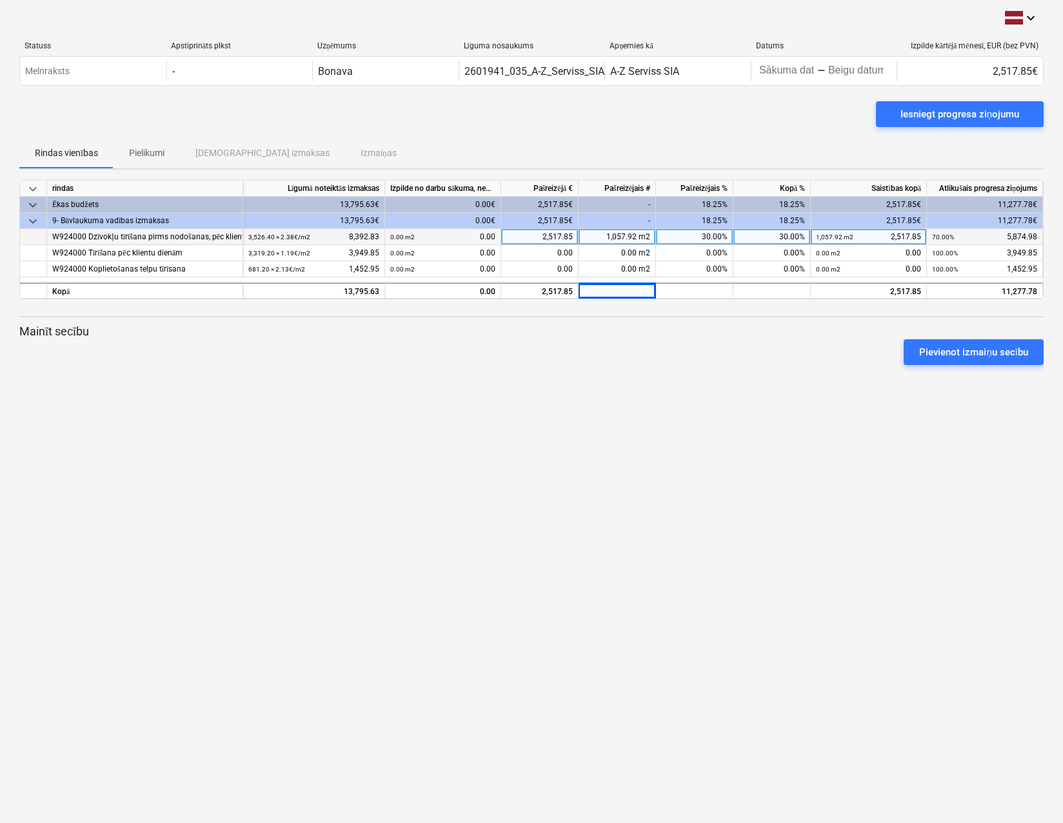
click at [822, 375] on div "keyboard_arrow_down Statuss Apstiprināts plkst Uzņēmums Līguma nosaukums Apņemi…" at bounding box center [531, 411] width 1063 height 823
click at [526, 341] on div "Pievienot izmaiņu secību" at bounding box center [531, 352] width 1034 height 36
click at [683, 523] on div "keyboard_arrow_down Statuss Apstiprināts plkst Uzņēmums Līguma nosaukums Apņemi…" at bounding box center [531, 411] width 1063 height 822
click at [683, 522] on div "keyboard_arrow_down Statuss Apstiprināts plkst Uzņēmums Līguma nosaukums Apņemi…" at bounding box center [531, 411] width 1063 height 822
click at [683, 523] on div "keyboard_arrow_down Statuss Apstiprināts plkst Uzņēmums Līguma nosaukums Apņemi…" at bounding box center [531, 411] width 1063 height 822
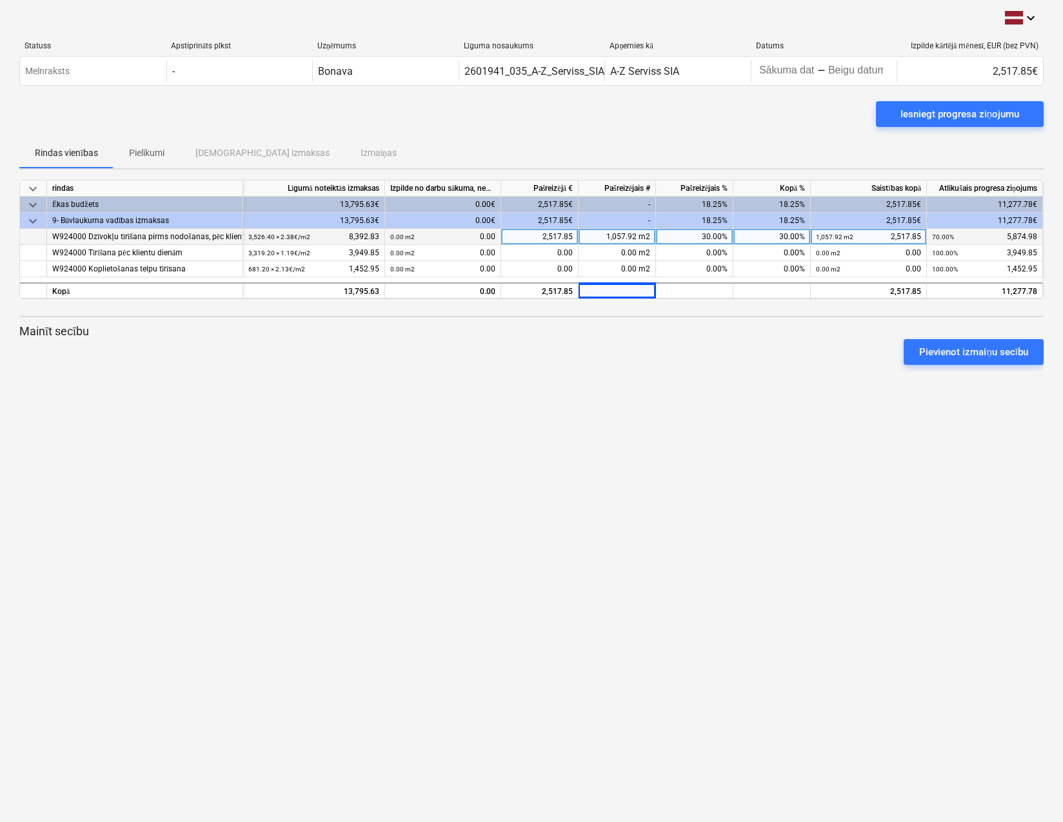
click at [716, 239] on div "30.00%" at bounding box center [694, 237] width 77 height 16
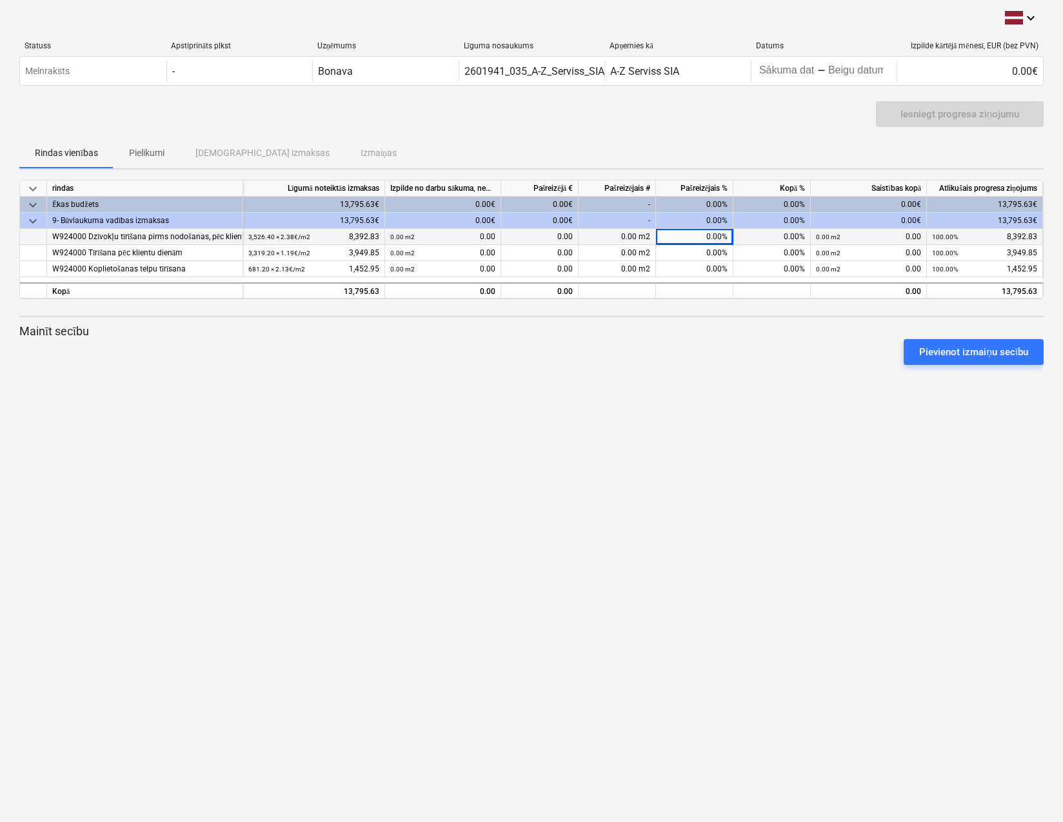
click at [728, 362] on div "Pievienot izmaiņu secību" at bounding box center [531, 352] width 1034 height 36
click at [706, 208] on div "0.00%" at bounding box center [694, 205] width 77 height 16
drag, startPoint x: 716, startPoint y: 204, endPoint x: 701, endPoint y: 206, distance: 15.6
click at [701, 206] on div "0.00%" at bounding box center [694, 205] width 77 height 16
click at [736, 354] on div "Pievienot izmaiņu secību" at bounding box center [531, 352] width 1034 height 36
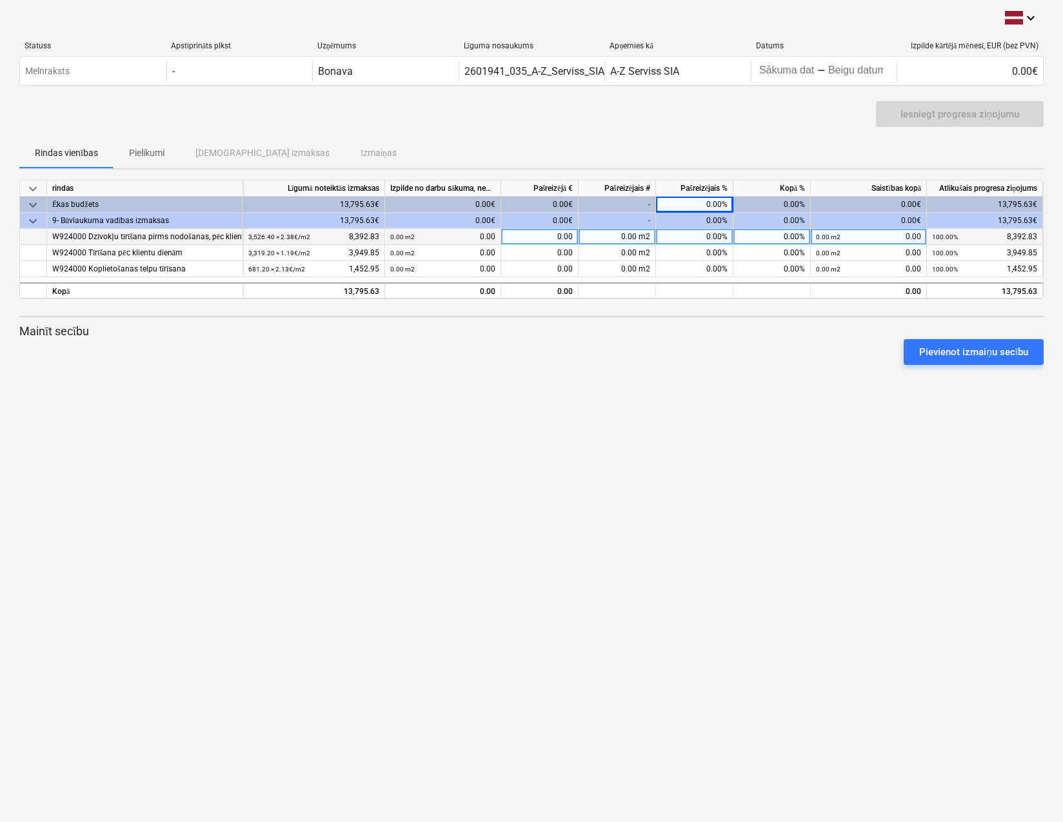
click at [447, 401] on div "keyboard_arrow_down Statuss Apstiprināts plkst Uzņēmums Līguma nosaukums Apņemi…" at bounding box center [531, 411] width 1063 height 822
click at [702, 121] on div "Iesniegt progresa ziņojumu" at bounding box center [531, 119] width 1024 height 36
click at [496, 362] on div "Pievienot izmaiņu secību" at bounding box center [531, 352] width 1034 height 36
click at [674, 456] on div "keyboard_arrow_down Statuss Apstiprināts plkst Uzņēmums Līguma nosaukums Apņemi…" at bounding box center [531, 411] width 1063 height 822
click at [707, 240] on div "0.00%" at bounding box center [694, 237] width 77 height 16
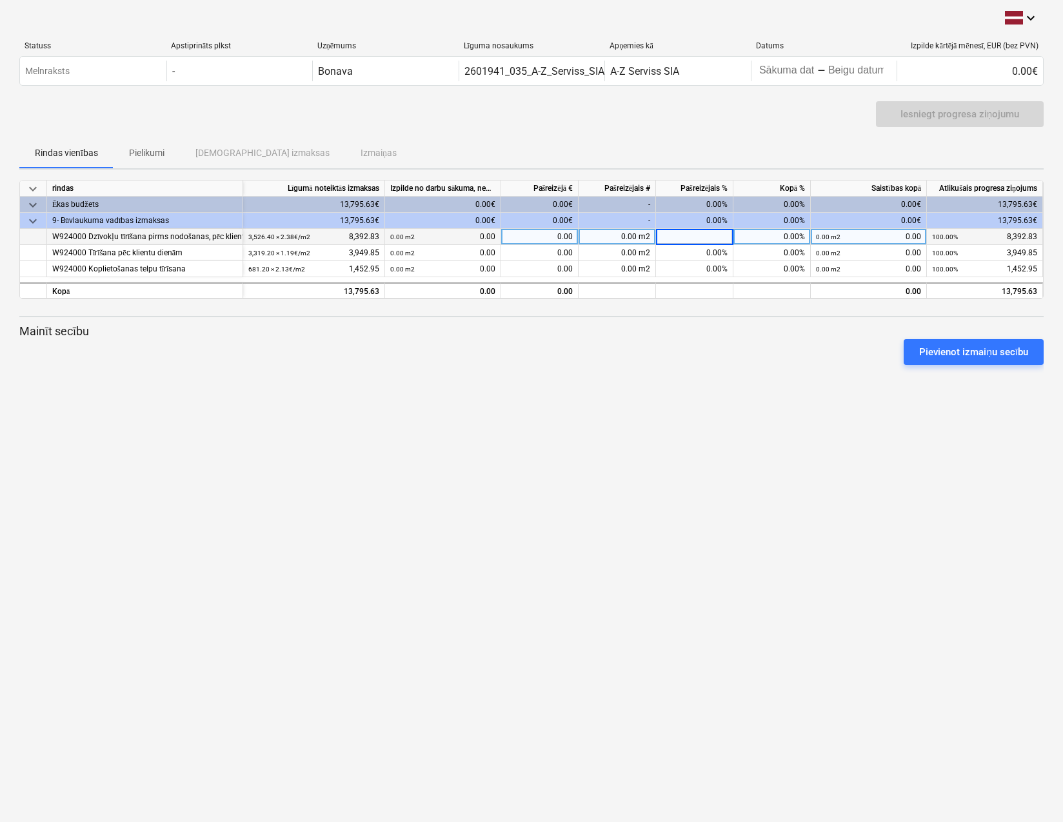
click at [634, 446] on div "keyboard_arrow_down Statuss Apstiprināts plkst Uzņēmums Līguma nosaukums Apņemi…" at bounding box center [531, 411] width 1063 height 822
click at [676, 241] on div "0.00%" at bounding box center [694, 237] width 77 height 16
click at [734, 244] on div "0.00%" at bounding box center [771, 237] width 77 height 16
type input "30"
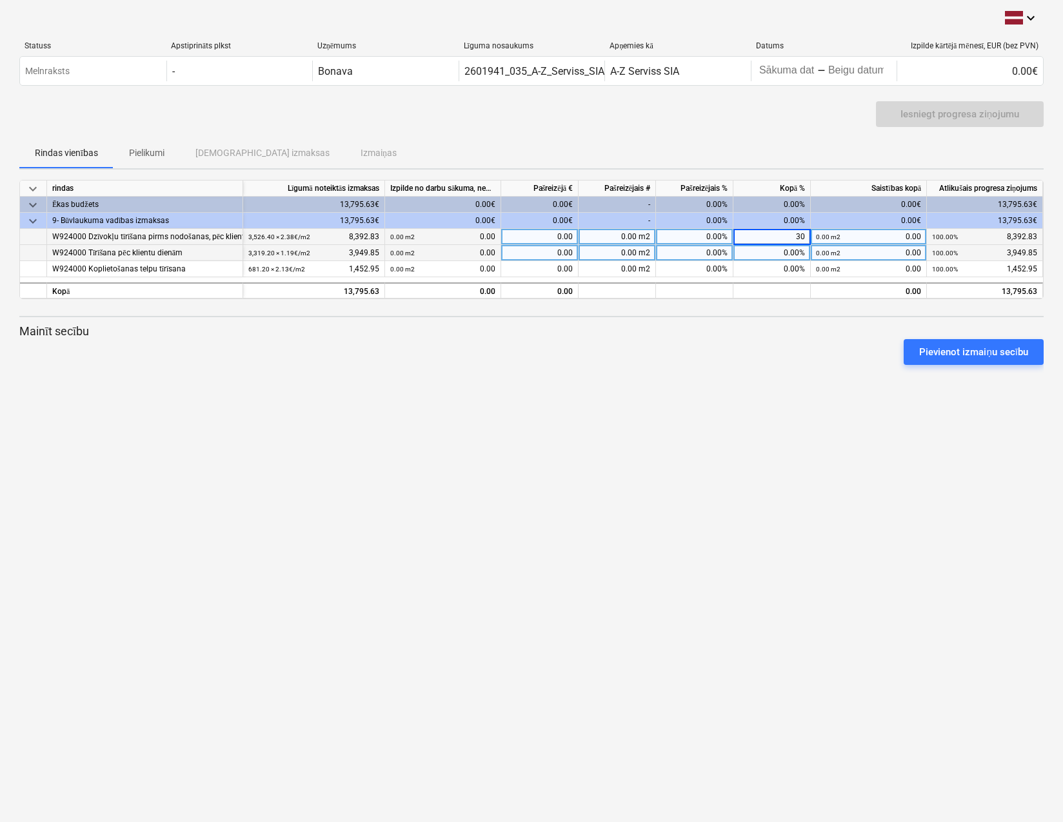
click at [767, 250] on div "0.00%" at bounding box center [771, 253] width 77 height 16
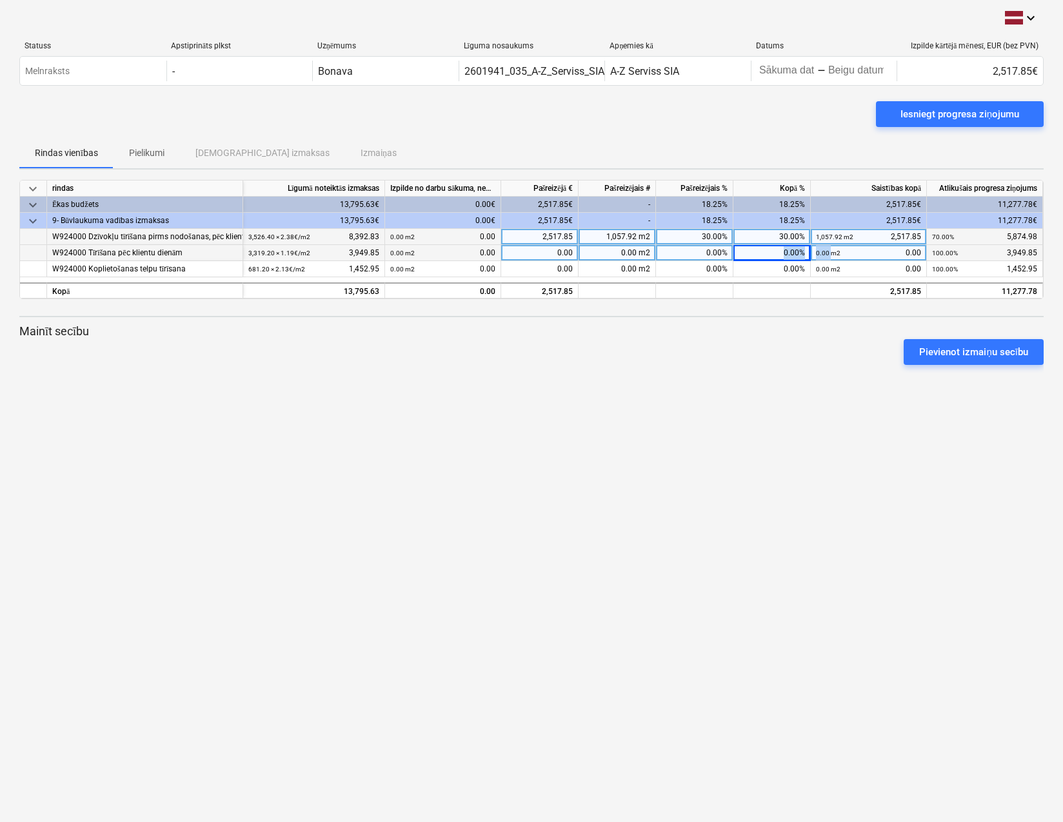
drag, startPoint x: 781, startPoint y: 250, endPoint x: 832, endPoint y: 248, distance: 50.3
click at [0, 0] on div "W924000 Tīrīšana pēc klientu dienām 3,319.20 × 1.19€ / m2 3,949.85 0.00 m2 0.00…" at bounding box center [0, 0] width 0 height 0
click at [795, 247] on div "0.00%" at bounding box center [771, 253] width 77 height 16
click at [780, 248] on input at bounding box center [771, 252] width 77 height 15
type input "30"
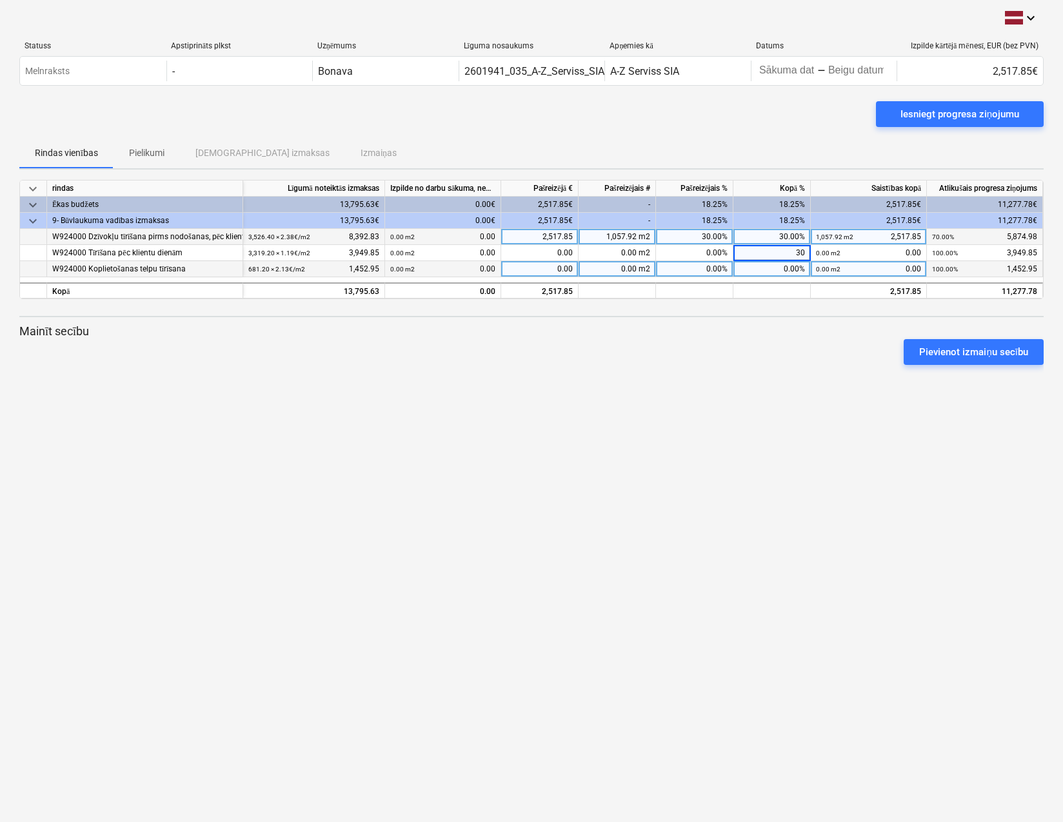
click at [796, 268] on div "0.00%" at bounding box center [771, 269] width 77 height 16
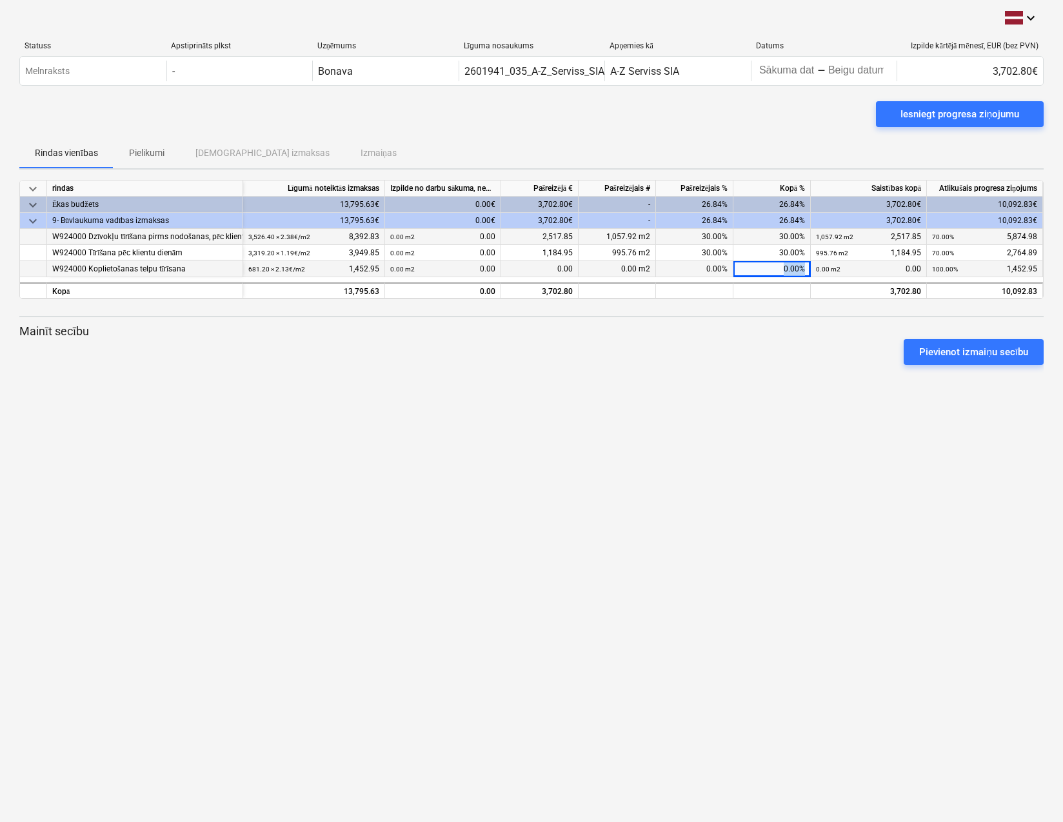
drag, startPoint x: 778, startPoint y: 265, endPoint x: 815, endPoint y: 268, distance: 36.9
click at [0, 0] on div "W924000 Koplietošanas telpu tīrīsana 681.20 × 2.13€ / m2 1,452.95 0.00 m2 0.00 …" at bounding box center [0, 0] width 0 height 0
click at [801, 354] on div "Pievienot izmaiņu secību" at bounding box center [531, 352] width 1034 height 36
click at [802, 349] on div "Pievienot izmaiņu secību" at bounding box center [531, 352] width 1034 height 36
click at [814, 371] on div at bounding box center [531, 370] width 1024 height 10
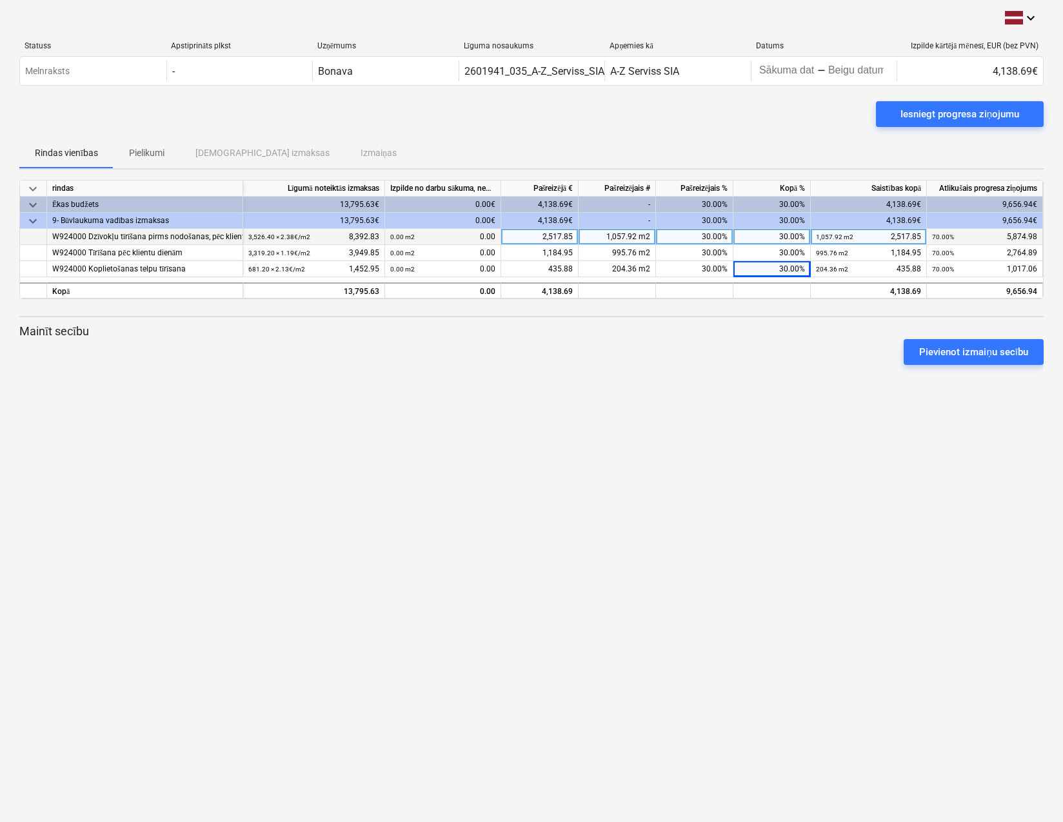
click at [726, 477] on div "keyboard_arrow_down Statuss Apstiprināts plkst Uzņēmums Līguma nosaukums Apņemi…" at bounding box center [531, 411] width 1063 height 822
click at [948, 121] on div "Iesniegt progresa ziņojumu" at bounding box center [959, 114] width 119 height 17
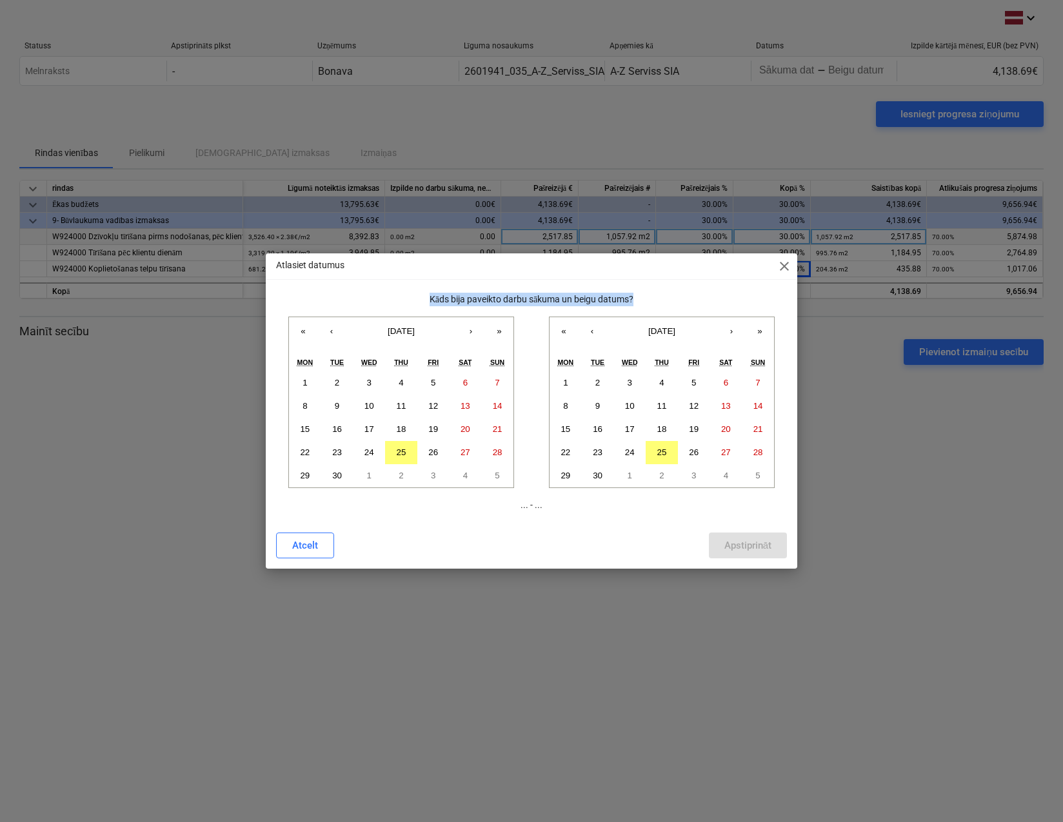
drag, startPoint x: 641, startPoint y: 299, endPoint x: 422, endPoint y: 300, distance: 219.2
click at [422, 300] on p "Kāds bija paveikto darbu sākuma un beigu datums?" at bounding box center [531, 300] width 511 height 14
copy p "Kāds bija paveikto darbu sākuma un beigu datums?"
click at [336, 388] on abbr "2" at bounding box center [337, 383] width 5 height 10
click at [673, 454] on button "25" at bounding box center [661, 452] width 32 height 23
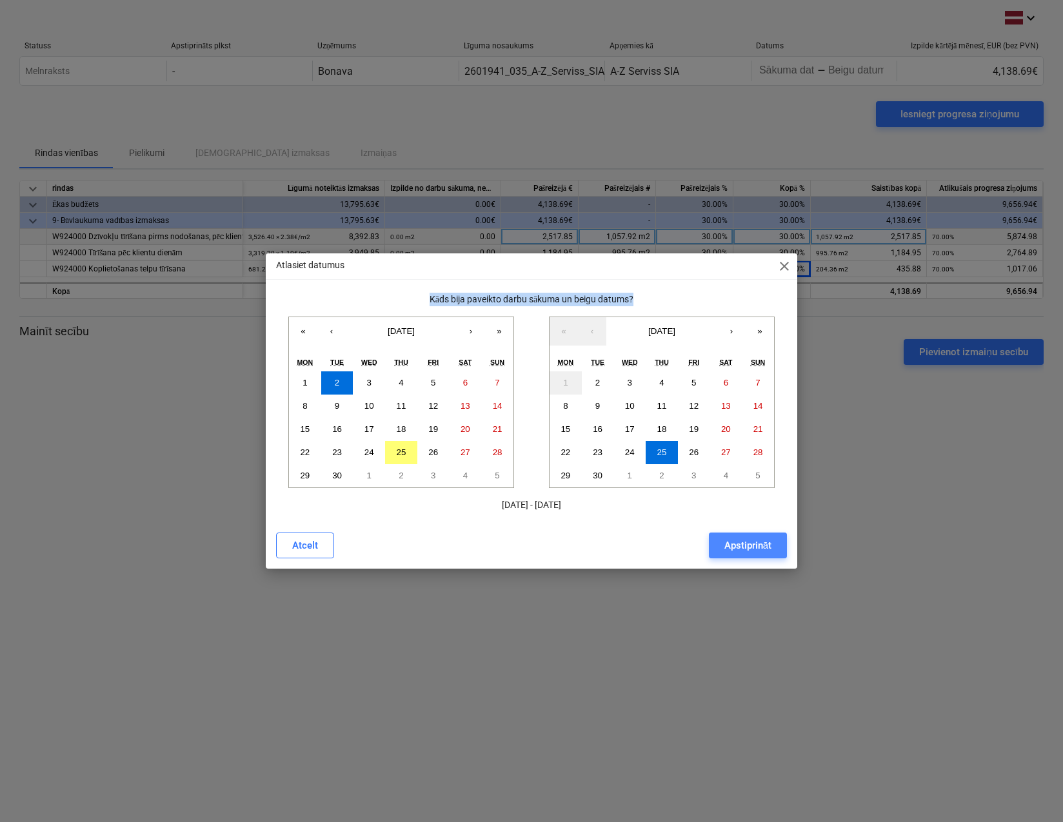
click at [769, 549] on div "Apstiprināt" at bounding box center [747, 545] width 47 height 17
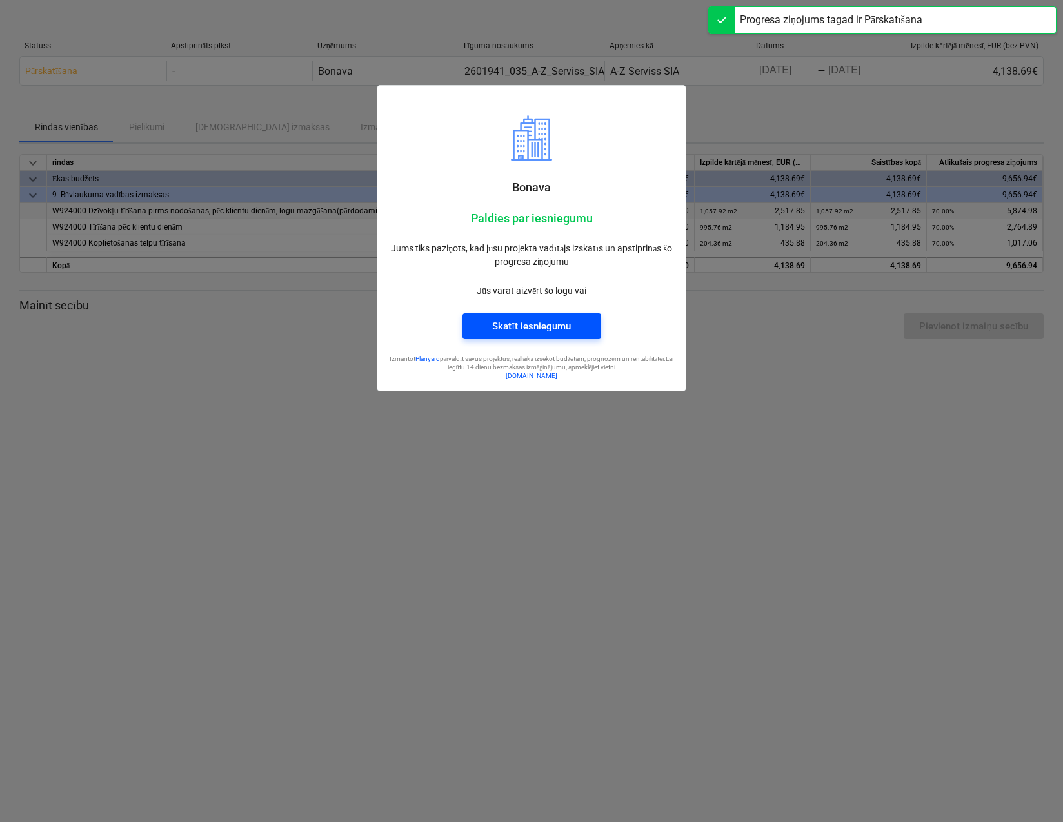
click at [575, 325] on span "Skatīt iesniegumu" at bounding box center [532, 326] width 108 height 17
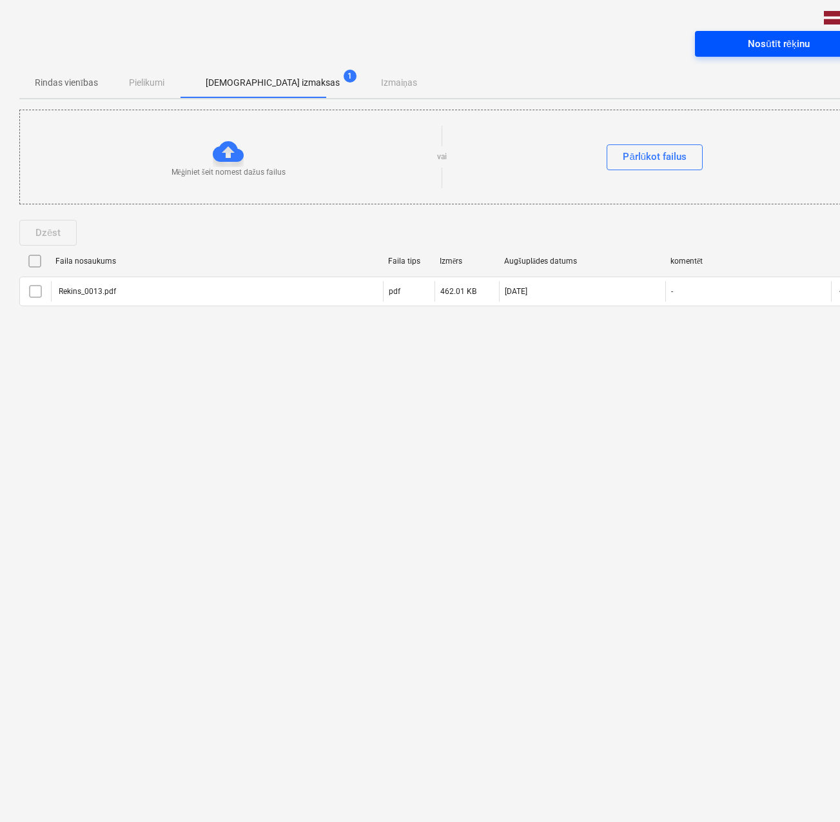
click at [762, 45] on div "Nosūtīt rēķinu" at bounding box center [778, 43] width 61 height 17
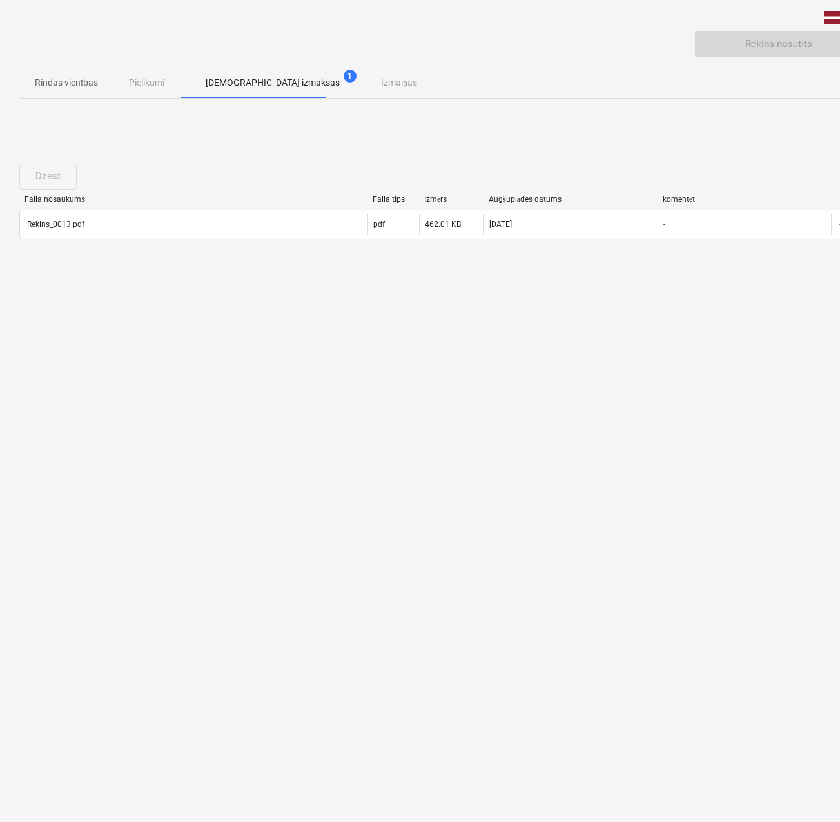
click at [426, 495] on div "keyboard_arrow_down Rēķins nosūtīts Rindas vienības Pielikumi Apstiprinātas izm…" at bounding box center [441, 411] width 882 height 822
